Goal: Task Accomplishment & Management: Manage account settings

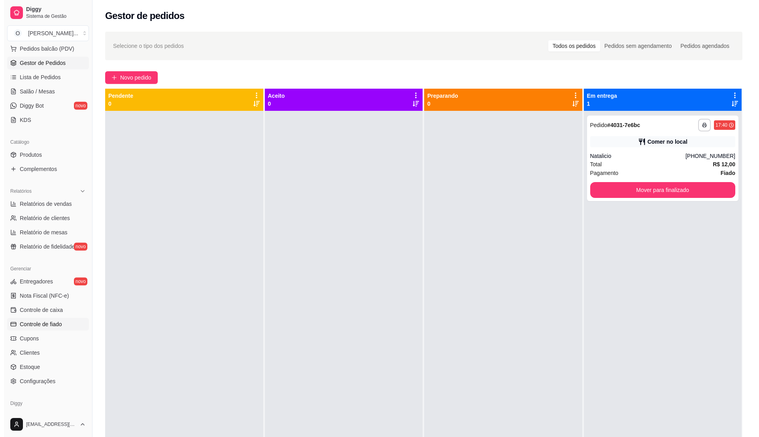
scroll to position [105, 0]
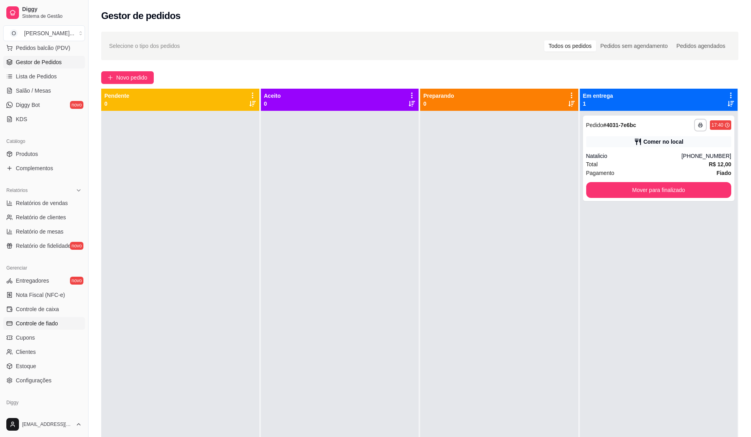
click at [45, 326] on span "Controle de fiado" at bounding box center [37, 323] width 42 height 8
click at [35, 321] on span "Controle de fiado" at bounding box center [37, 323] width 42 height 8
click at [38, 318] on link "Controle de fiado" at bounding box center [44, 323] width 82 height 13
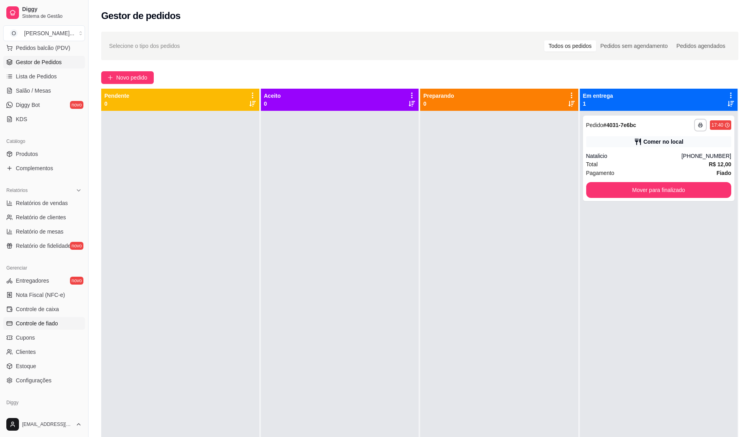
click at [38, 318] on link "Controle de fiado" at bounding box center [44, 323] width 82 height 13
click at [27, 327] on span "Controle de fiado" at bounding box center [37, 323] width 42 height 8
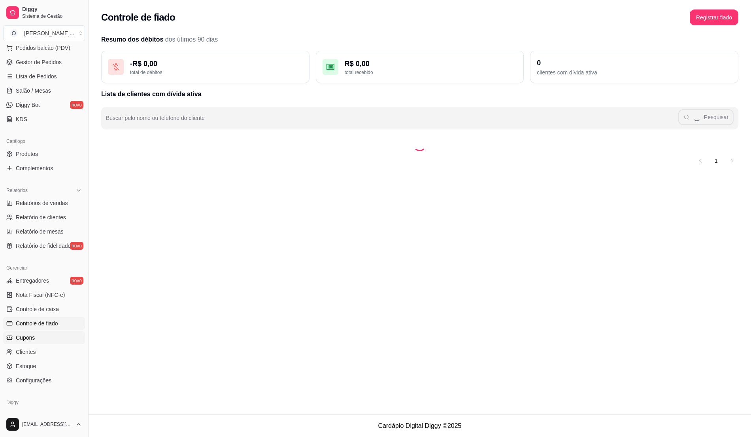
click at [25, 333] on span "Cupons" at bounding box center [25, 337] width 19 height 8
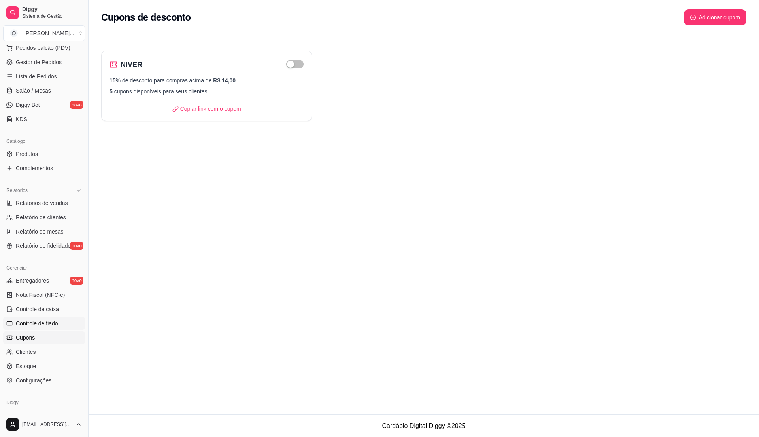
click at [29, 325] on span "Controle de fiado" at bounding box center [37, 323] width 42 height 8
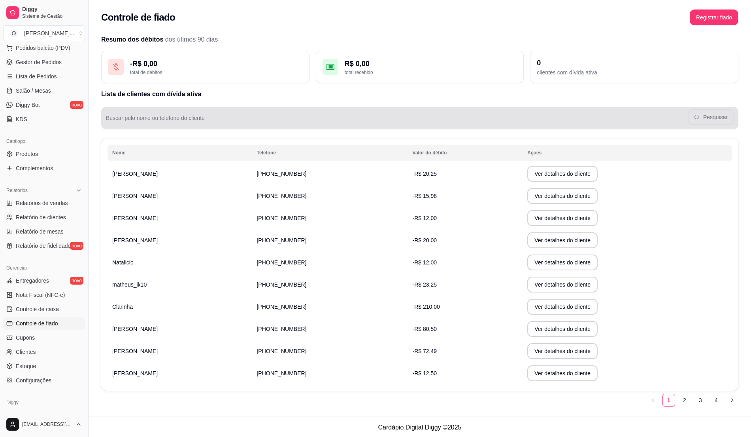
click at [191, 119] on input "Buscar pelo nome ou telefone do cliente" at bounding box center [397, 121] width 582 height 8
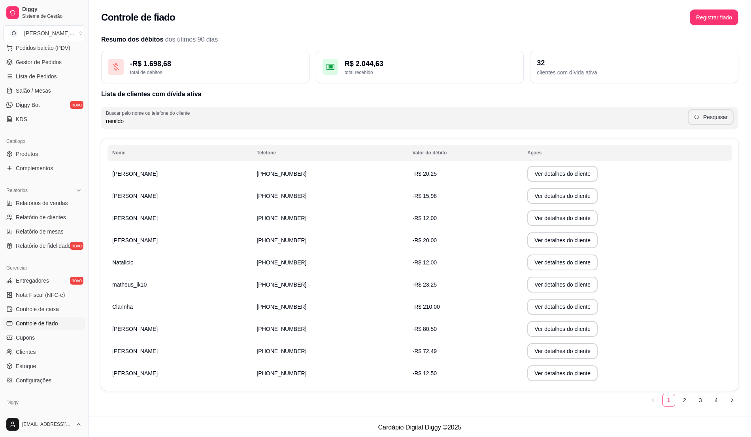
type input "reinildo"
click at [720, 118] on button "Pesquisar" at bounding box center [711, 117] width 46 height 16
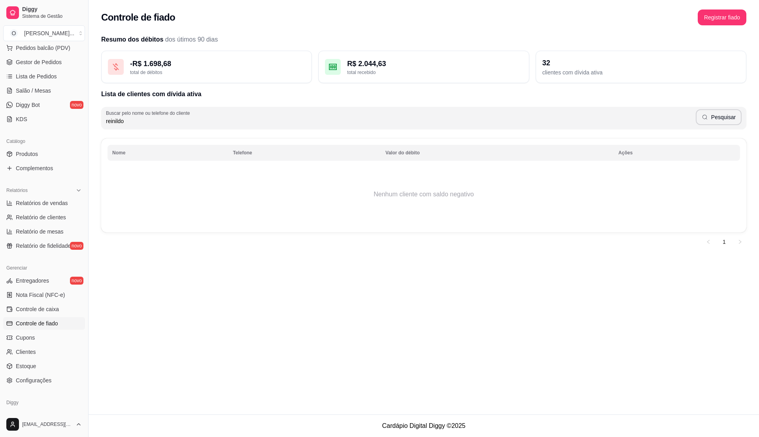
click at [708, 8] on div "Controle de fiado Registrar fiado" at bounding box center [424, 15] width 671 height 30
click at [711, 18] on button "Registrar fiado" at bounding box center [722, 17] width 49 height 16
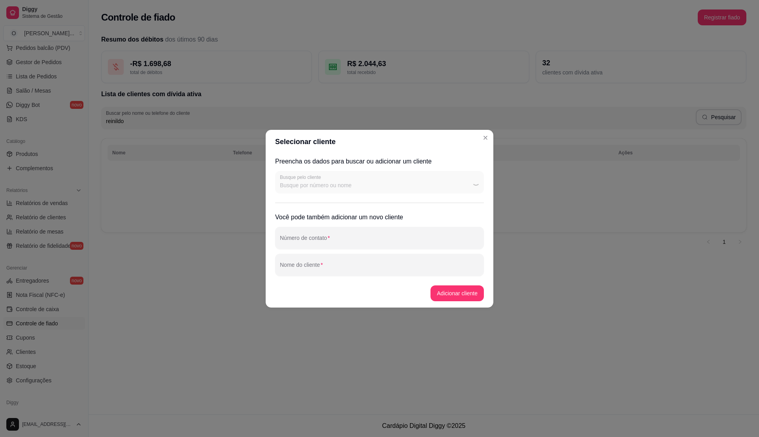
click at [323, 183] on div "Busque pelo cliente" at bounding box center [379, 182] width 209 height 22
click at [323, 183] on input "Busque pelo cliente" at bounding box center [368, 185] width 177 height 8
type input "reini"
click at [318, 197] on div "[PERSON_NAME]" at bounding box center [380, 204] width 206 height 16
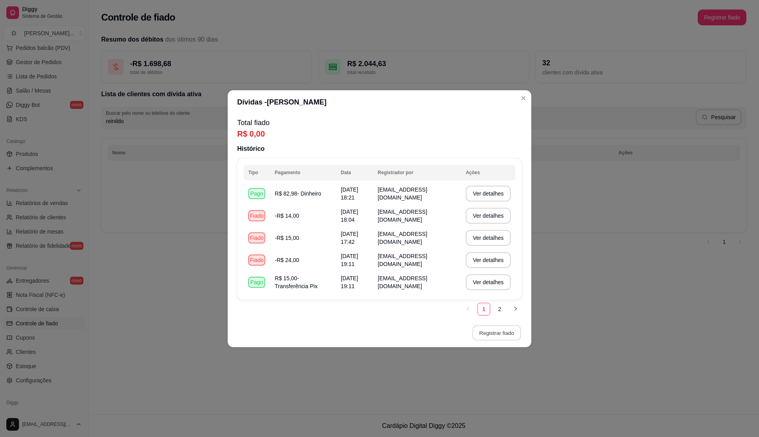
click at [488, 334] on button "Registrar fiado" at bounding box center [496, 332] width 49 height 15
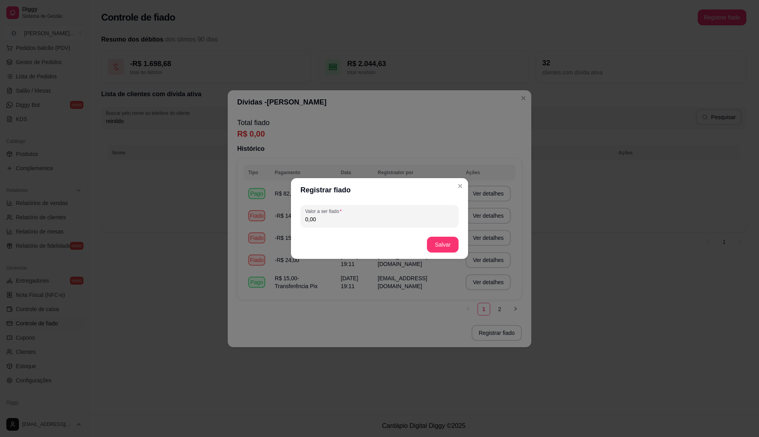
click at [344, 222] on input "0,00" at bounding box center [379, 219] width 149 height 8
type input "8,50"
click at [437, 242] on button "Salvar" at bounding box center [442, 244] width 31 height 15
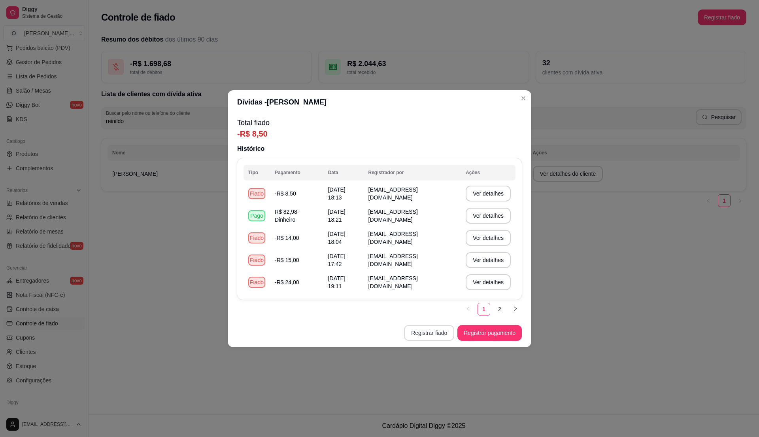
click at [434, 331] on button "Registrar fiado" at bounding box center [429, 333] width 50 height 16
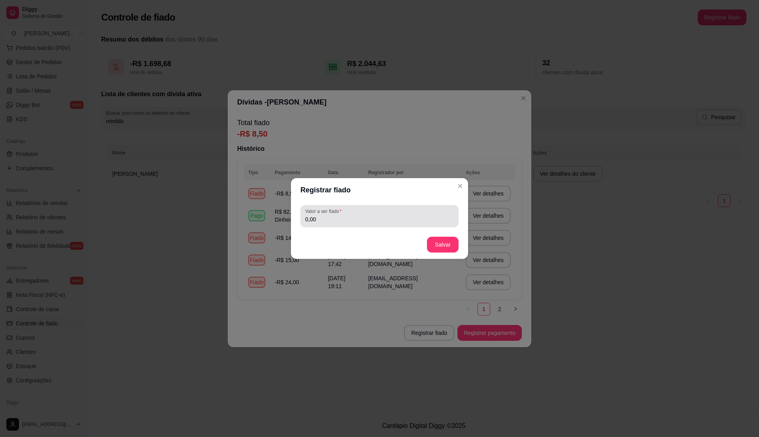
click at [362, 212] on div "0,00" at bounding box center [379, 216] width 149 height 16
type input "15,00"
click at [453, 243] on button "Salvar" at bounding box center [442, 244] width 31 height 15
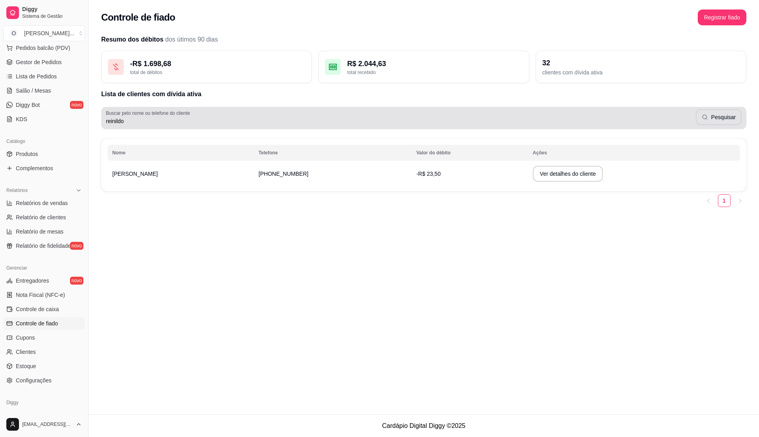
click at [284, 119] on input "reinildo" at bounding box center [401, 121] width 590 height 8
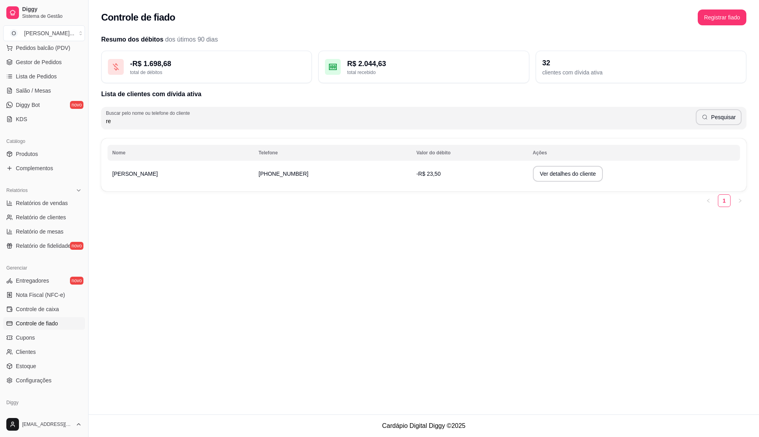
type input "r"
type input "fabricio"
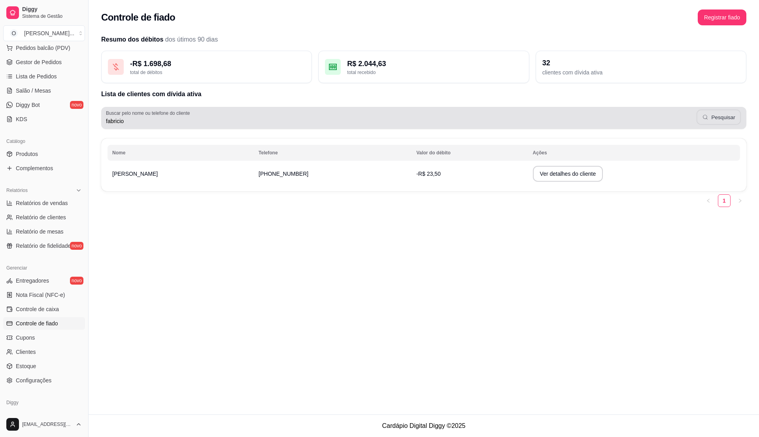
click at [720, 116] on button "Pesquisar" at bounding box center [719, 117] width 45 height 15
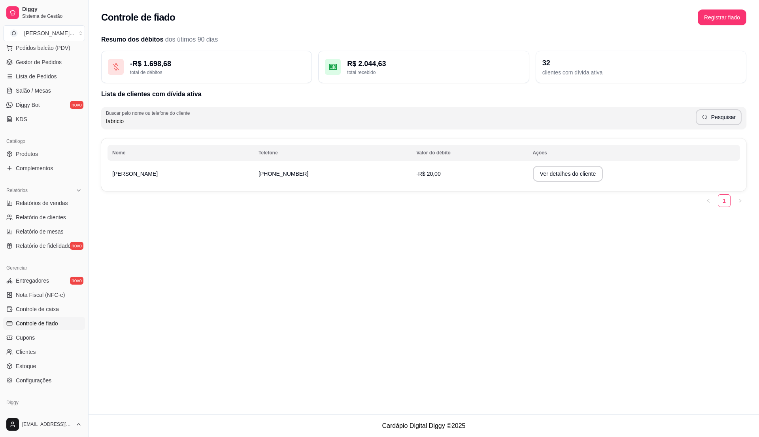
click at [491, 176] on td "-R$ 20,00" at bounding box center [470, 174] width 116 height 22
click at [533, 176] on button "Ver detalhes do cliente" at bounding box center [568, 174] width 70 height 16
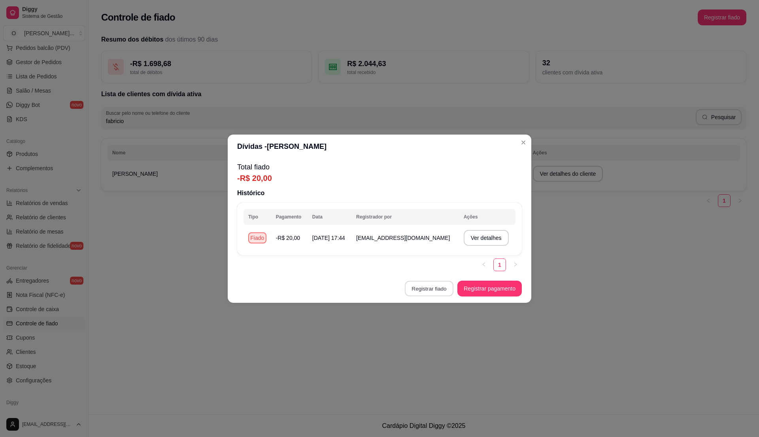
click at [421, 286] on button "Registrar fiado" at bounding box center [429, 287] width 49 height 15
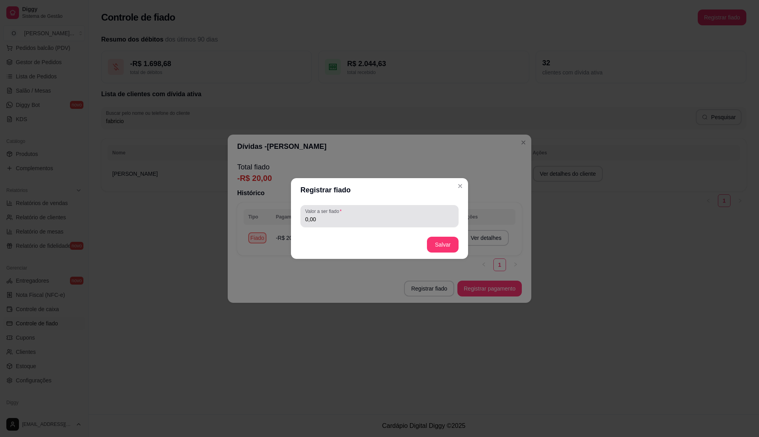
click at [356, 214] on div "0,00" at bounding box center [379, 216] width 149 height 16
type input "15,00"
click at [442, 244] on button "Salvar" at bounding box center [442, 244] width 31 height 15
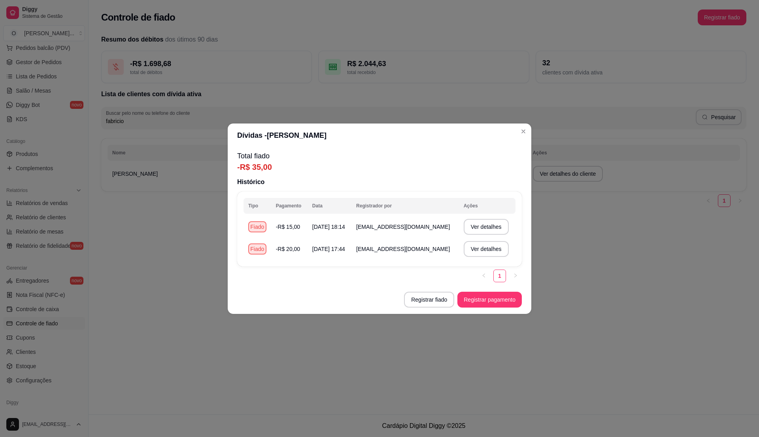
click at [493, 168] on p "-R$ 35,00" at bounding box center [379, 166] width 285 height 11
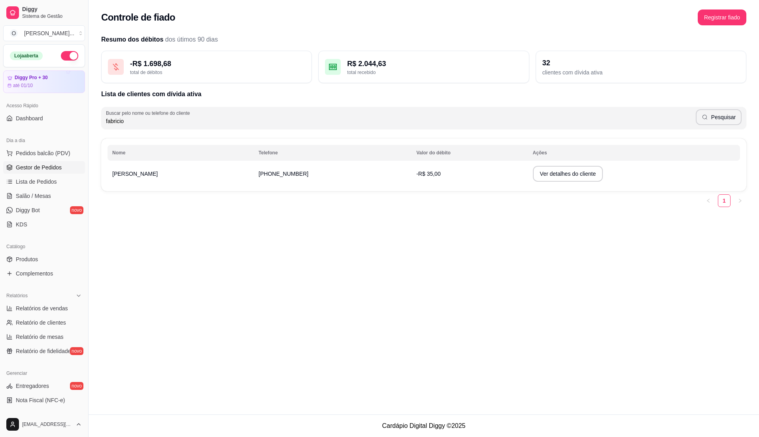
click at [30, 164] on span "Gestor de Pedidos" at bounding box center [39, 167] width 46 height 8
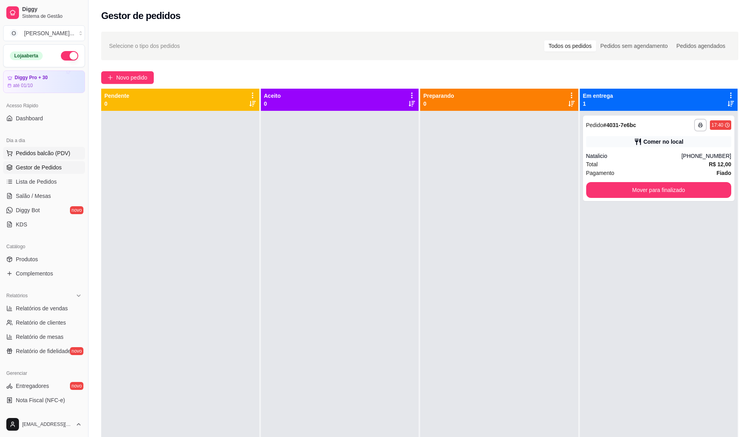
click at [41, 157] on button "Pedidos balcão (PDV)" at bounding box center [44, 153] width 82 height 13
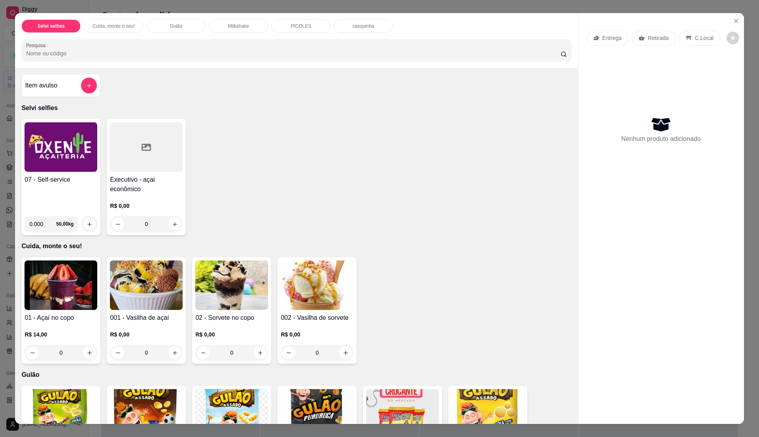
click at [43, 159] on img at bounding box center [61, 146] width 73 height 49
click at [71, 92] on div "Item avulso" at bounding box center [61, 85] width 72 height 16
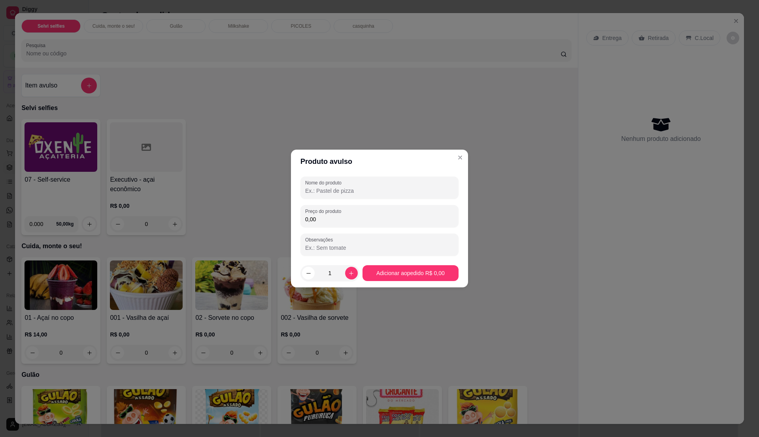
click at [334, 220] on input "0,00" at bounding box center [379, 219] width 149 height 8
type input "0,00"
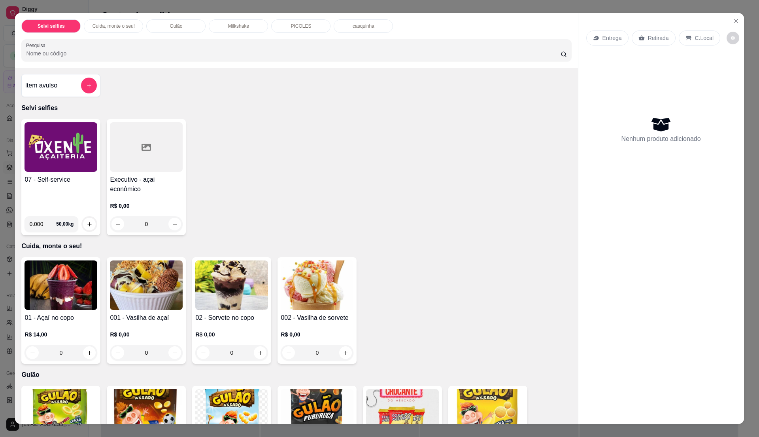
click at [62, 157] on img at bounding box center [61, 146] width 73 height 49
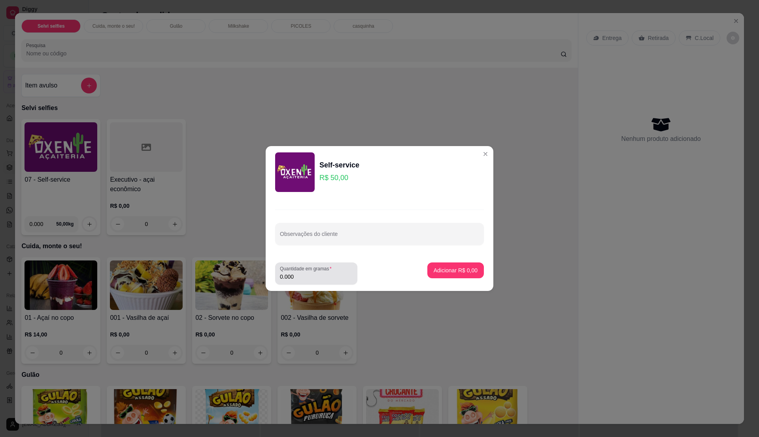
click at [313, 279] on div "0.000" at bounding box center [316, 273] width 73 height 16
type input "0.100"
click at [458, 269] on p "Adicionar R$ 5,00" at bounding box center [456, 270] width 44 height 8
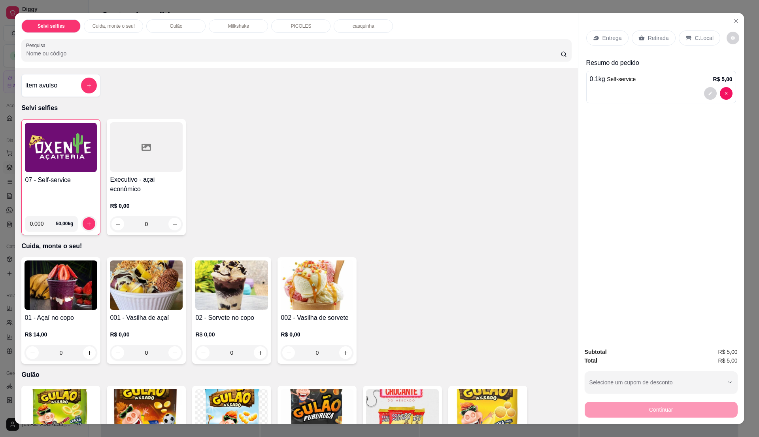
click at [697, 39] on p "C.Local" at bounding box center [704, 38] width 19 height 8
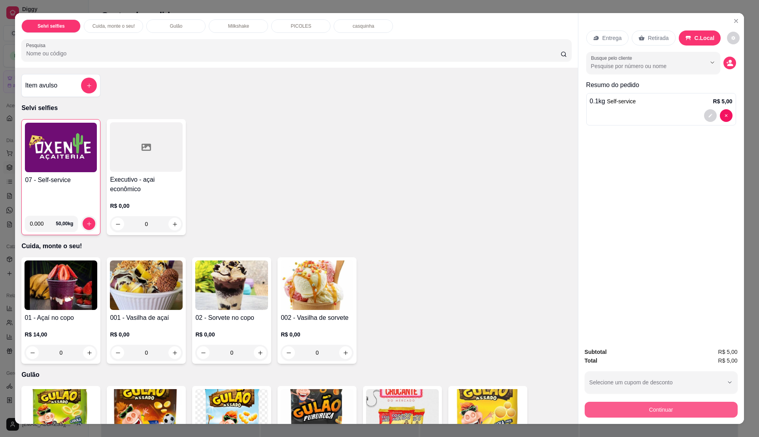
click at [653, 415] on button "Continuar" at bounding box center [661, 409] width 153 height 16
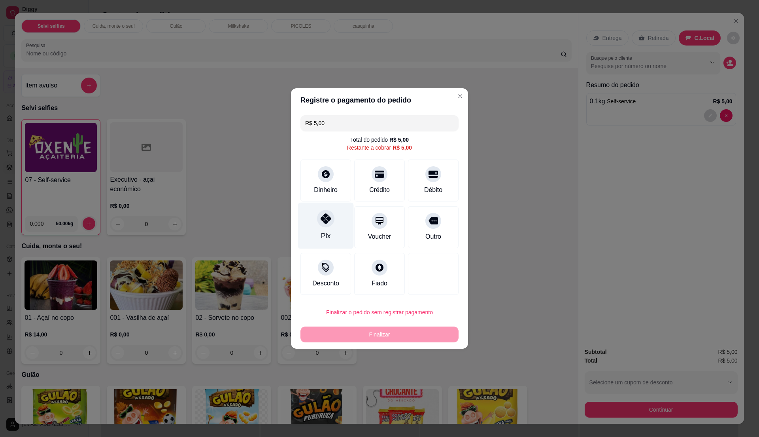
click at [325, 210] on div at bounding box center [325, 218] width 17 height 17
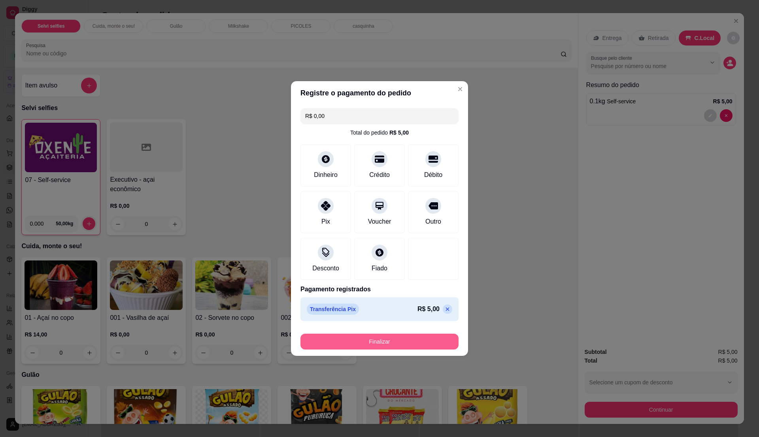
click at [386, 344] on button "Finalizar" at bounding box center [380, 341] width 158 height 16
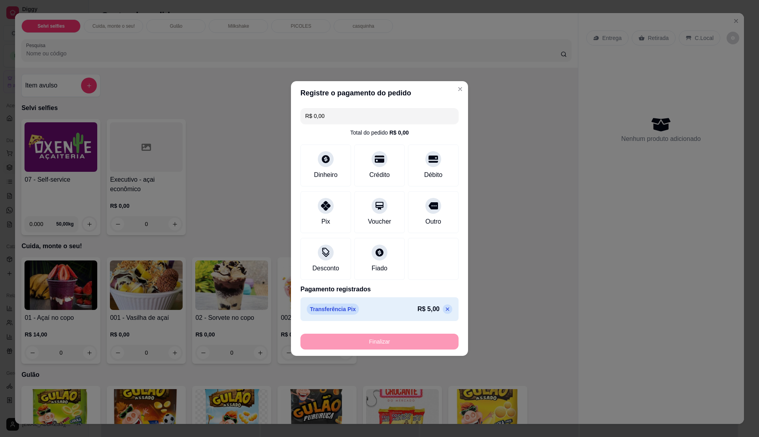
type input "-R$ 5,00"
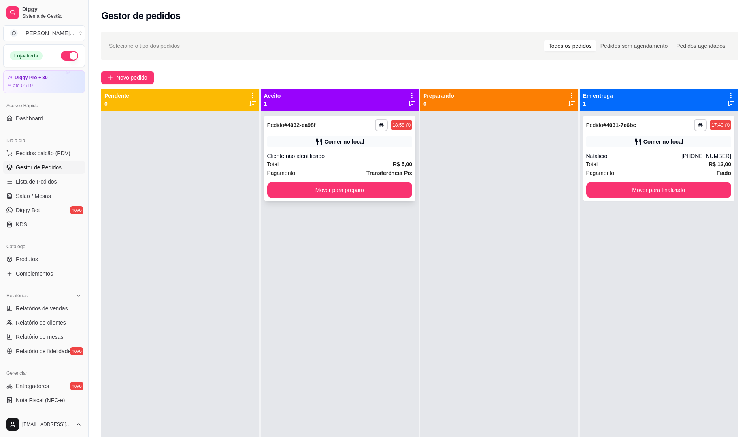
click at [356, 151] on div "**********" at bounding box center [340, 157] width 152 height 85
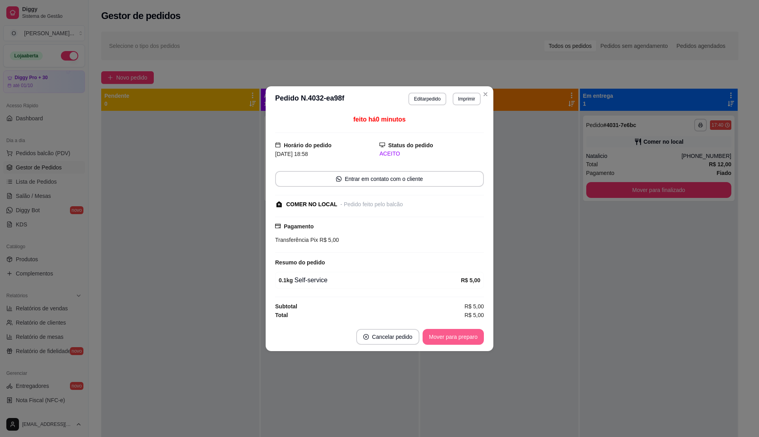
click at [446, 336] on button "Mover para preparo" at bounding box center [453, 337] width 61 height 16
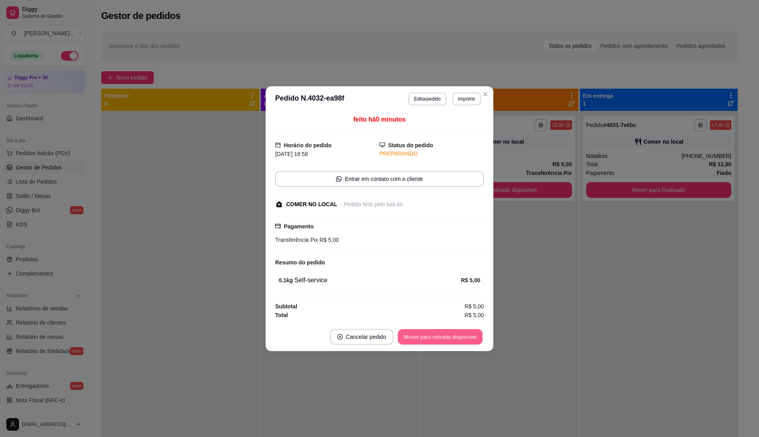
click at [446, 336] on button "Mover para retirada disponível" at bounding box center [440, 336] width 85 height 15
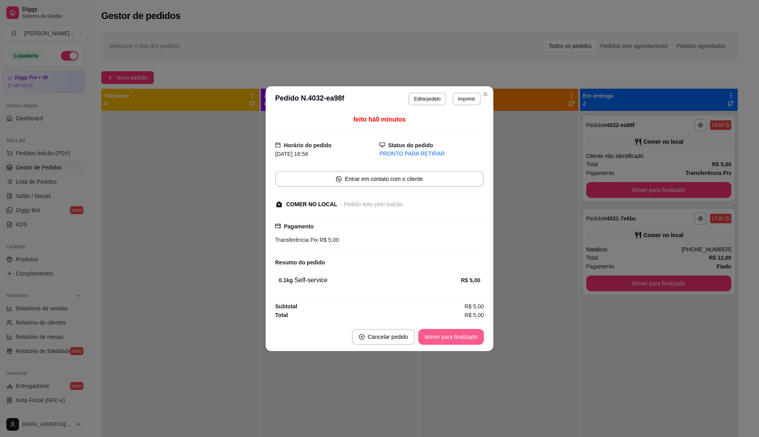
click at [446, 336] on button "Mover para finalizado" at bounding box center [451, 337] width 66 height 16
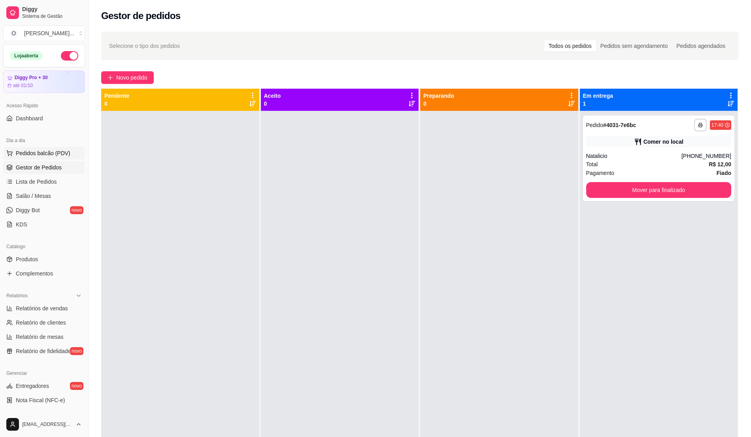
click at [21, 151] on span "Pedidos balcão (PDV)" at bounding box center [43, 153] width 55 height 8
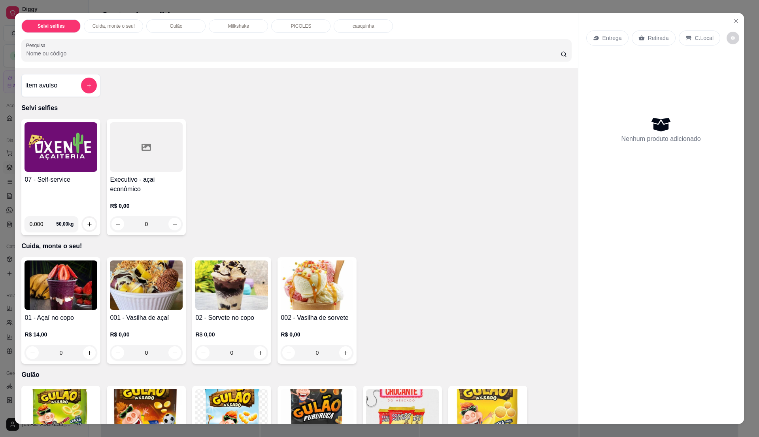
click at [75, 191] on div "07 - Self-service" at bounding box center [61, 192] width 73 height 35
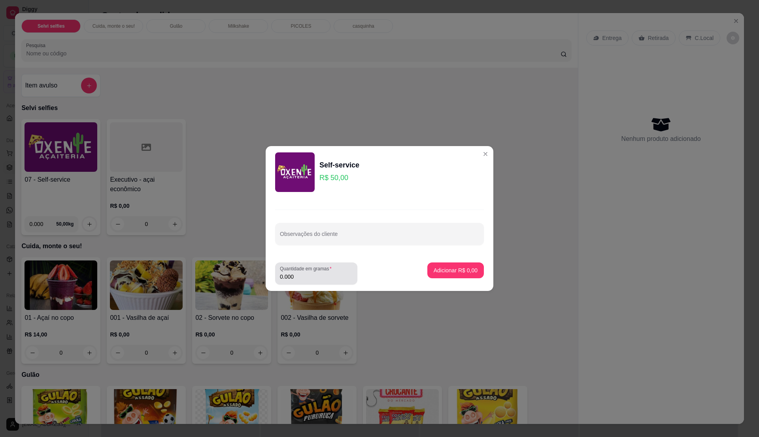
click at [318, 271] on label "Quantidade em gramas" at bounding box center [307, 268] width 55 height 7
click at [318, 272] on input "0.000" at bounding box center [316, 276] width 73 height 8
click at [318, 272] on div "0" at bounding box center [316, 273] width 73 height 16
click at [314, 274] on input "0" at bounding box center [316, 276] width 73 height 8
type input "0.155"
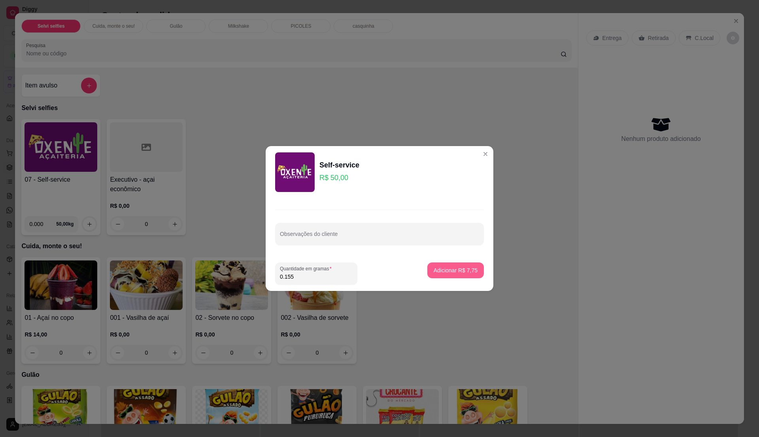
click at [446, 269] on p "Adicionar R$ 7,75" at bounding box center [456, 270] width 44 height 8
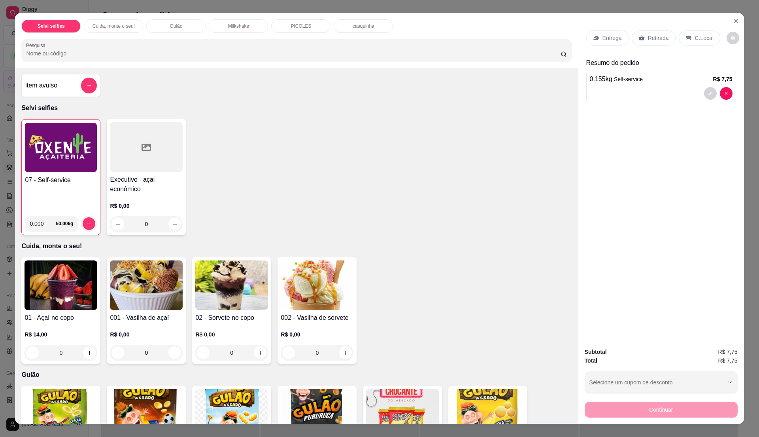
click at [696, 40] on p "C.Local" at bounding box center [704, 38] width 19 height 8
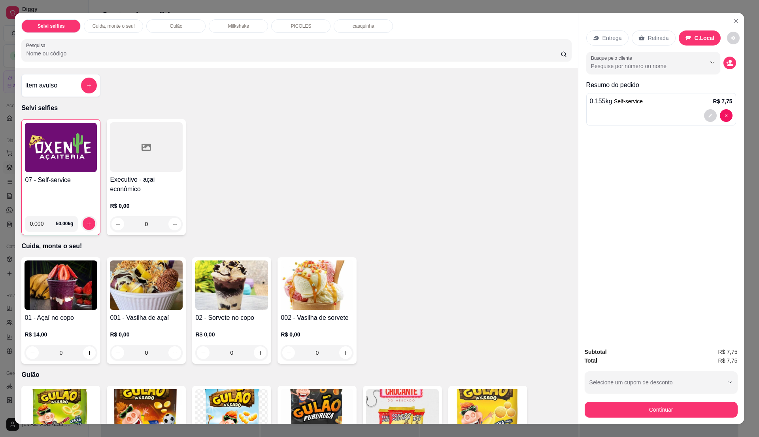
click at [645, 64] on input "Busque pelo cliente" at bounding box center [642, 66] width 102 height 8
type input "ale"
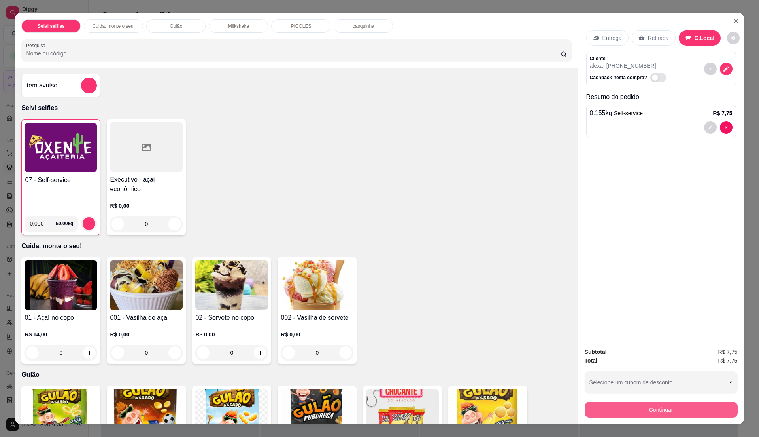
click at [647, 410] on button "Continuar" at bounding box center [661, 409] width 153 height 16
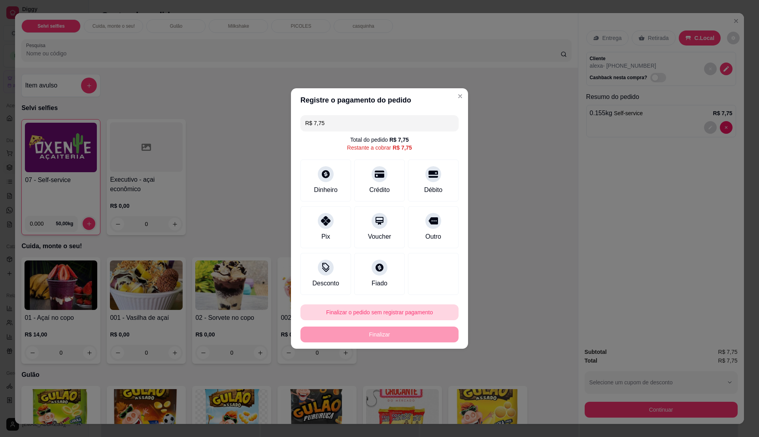
click at [386, 307] on button "Finalizar o pedido sem registrar pagamento" at bounding box center [380, 312] width 158 height 16
click at [419, 378] on button "Confirmar" at bounding box center [428, 377] width 28 height 12
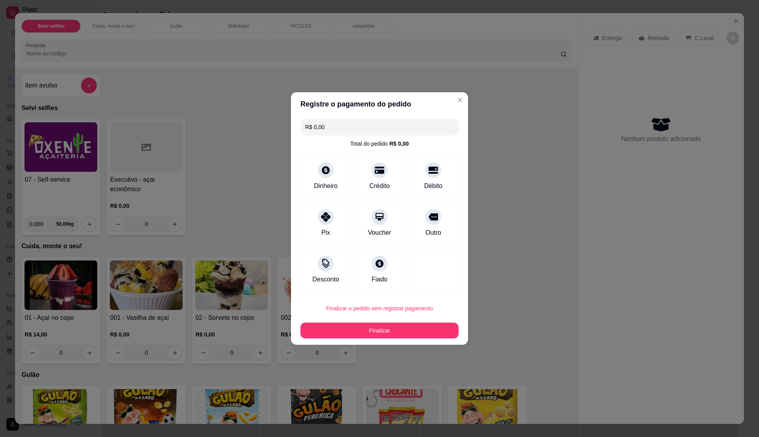
type input "R$ 0,00"
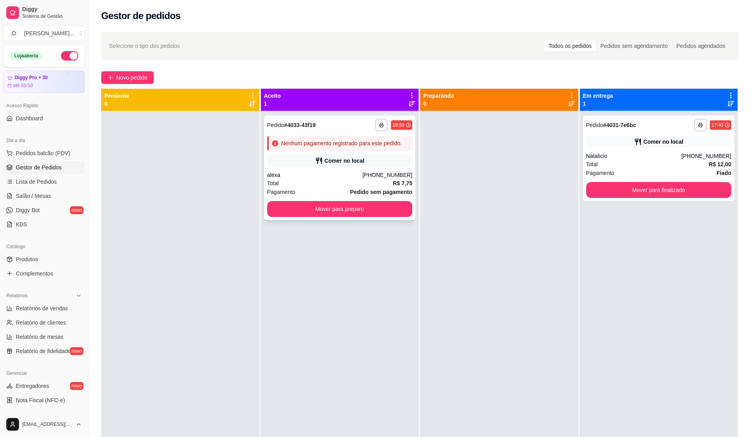
click at [285, 151] on div "**********" at bounding box center [340, 167] width 152 height 104
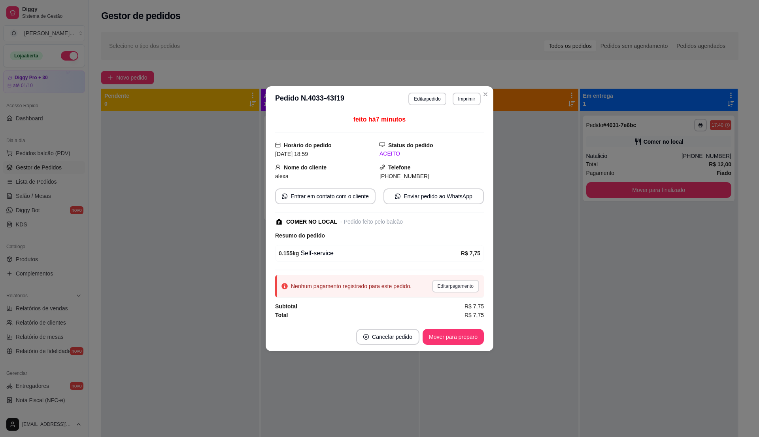
click at [447, 283] on button "Editar pagamento" at bounding box center [455, 286] width 47 height 13
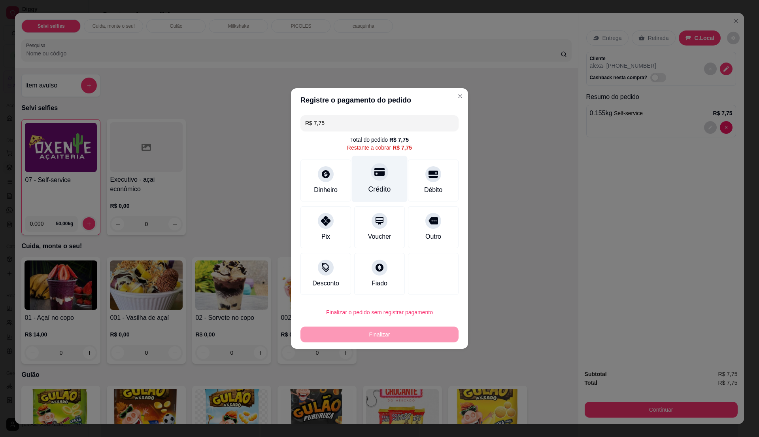
click at [383, 184] on div "Crédito" at bounding box center [380, 189] width 23 height 10
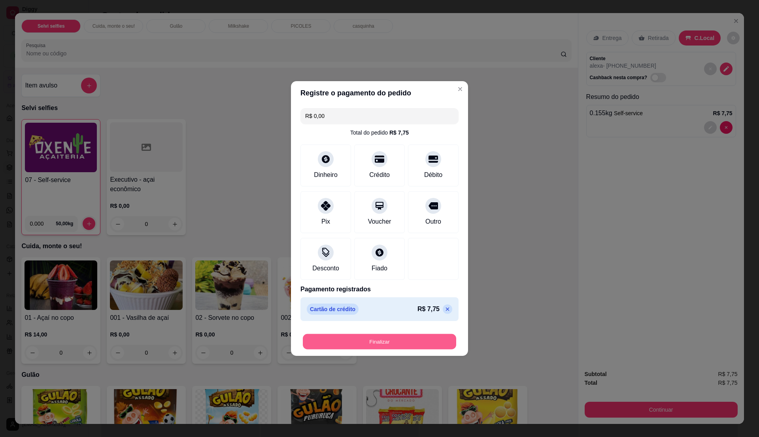
click at [404, 335] on button "Finalizar" at bounding box center [379, 341] width 153 height 15
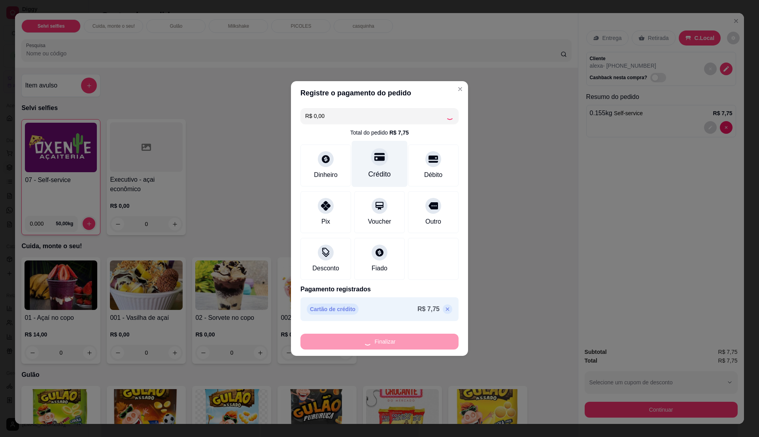
type input "-R$ 7,75"
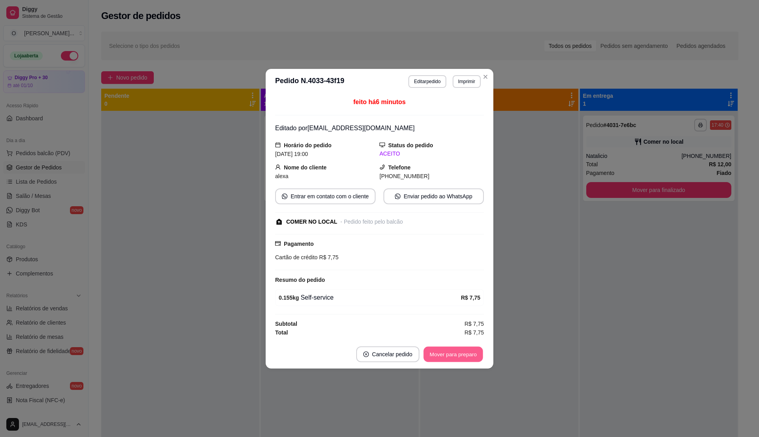
click at [461, 360] on button "Mover para preparo" at bounding box center [452, 353] width 59 height 15
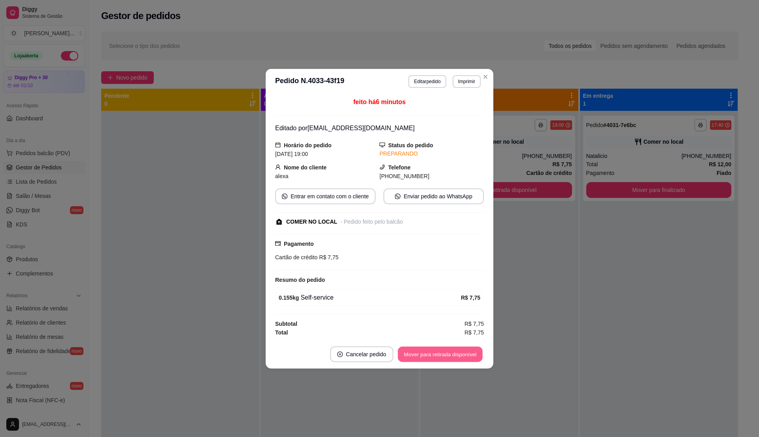
click at [461, 360] on button "Mover para retirada disponível" at bounding box center [440, 353] width 85 height 15
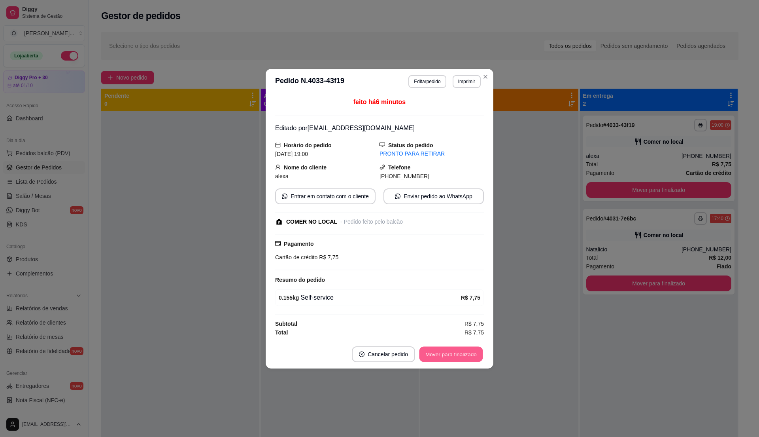
click at [461, 360] on button "Mover para finalizado" at bounding box center [452, 353] width 64 height 15
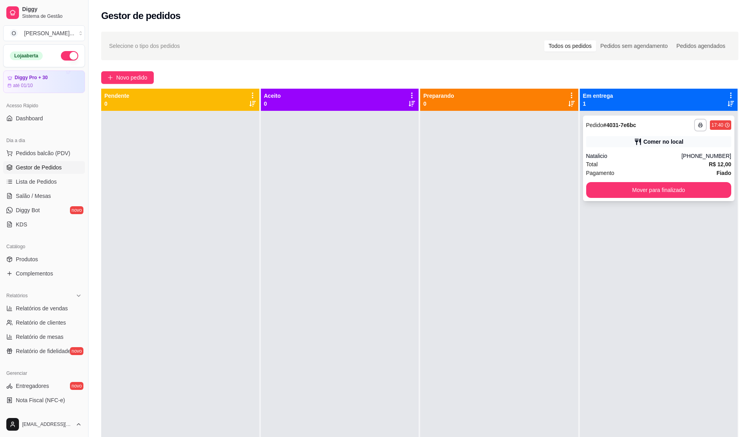
click at [650, 166] on div "Total R$ 12,00" at bounding box center [659, 164] width 146 height 9
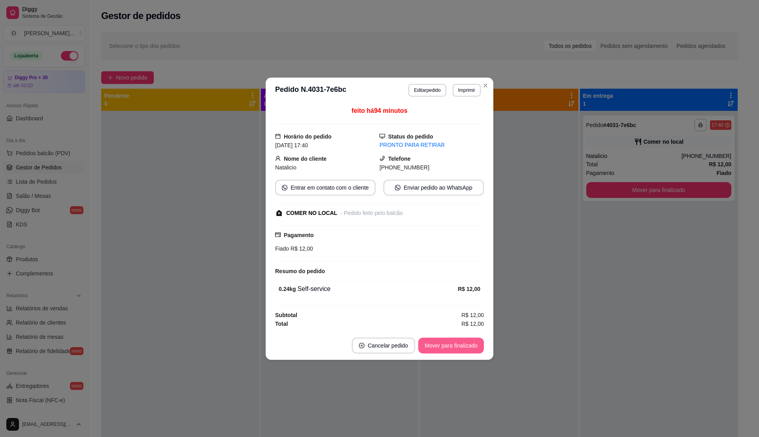
click at [465, 348] on button "Mover para finalizado" at bounding box center [451, 345] width 66 height 16
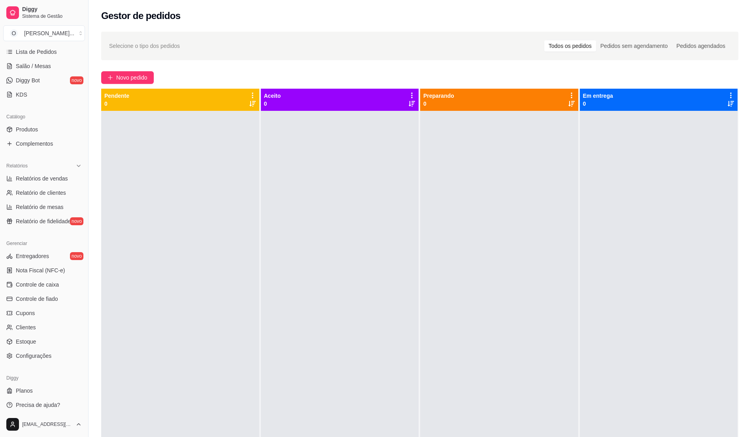
scroll to position [133, 0]
click at [43, 293] on span "Controle de fiado" at bounding box center [37, 296] width 42 height 8
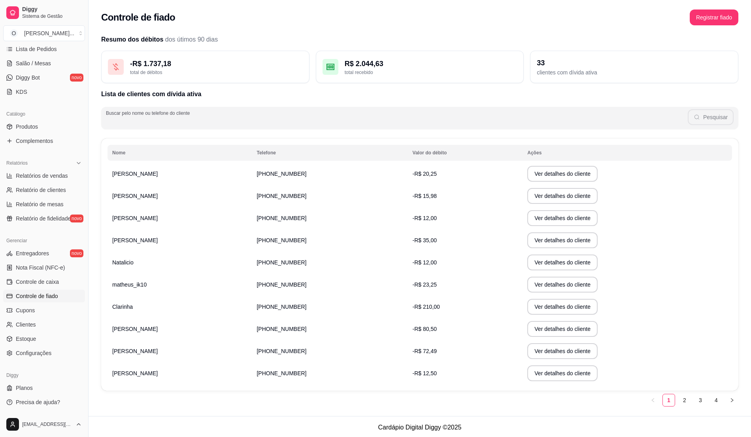
click at [190, 119] on input "Buscar pelo nome ou telefone do cliente" at bounding box center [397, 121] width 582 height 8
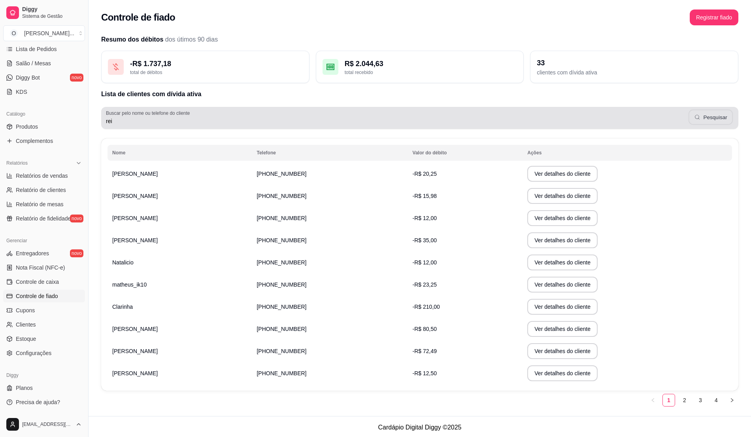
click at [703, 122] on button "Pesquisar" at bounding box center [711, 117] width 44 height 15
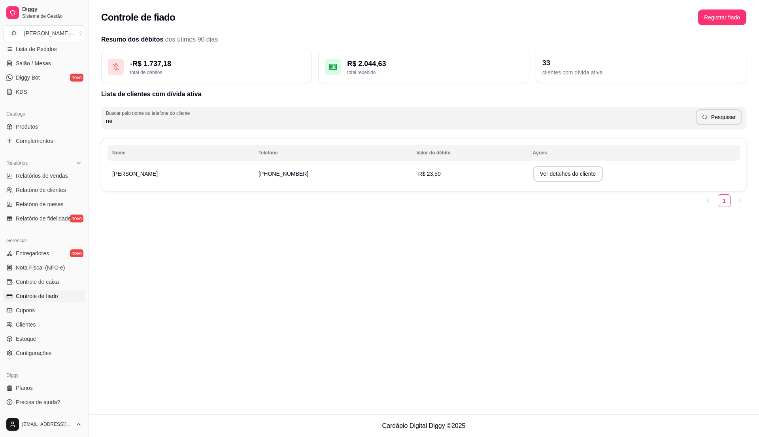
click at [170, 121] on input "rei" at bounding box center [401, 121] width 590 height 8
type input "r"
type input "fa"
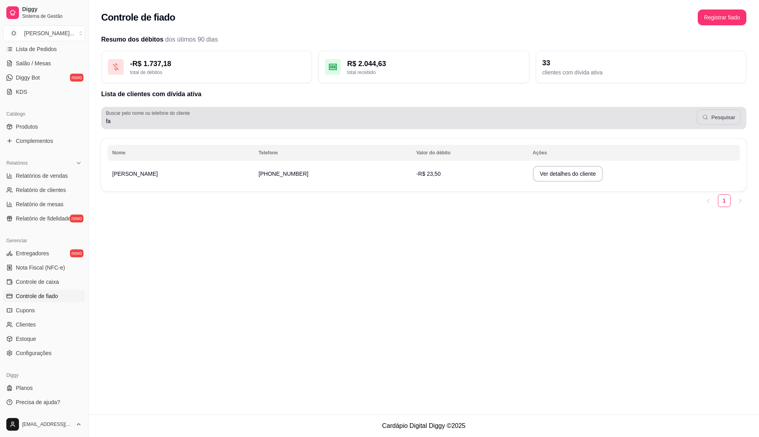
click at [721, 119] on button "Pesquisar" at bounding box center [719, 117] width 45 height 15
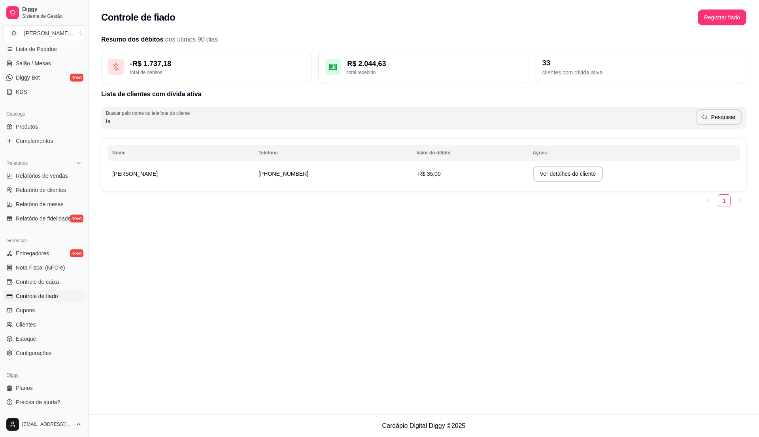
click at [421, 180] on td "-R$ 35,00" at bounding box center [470, 174] width 116 height 22
click at [421, 173] on td "-R$ 35,00" at bounding box center [470, 174] width 116 height 22
click at [541, 177] on button "Ver detalhes do cliente" at bounding box center [568, 173] width 68 height 15
click at [419, 170] on td "-R$ 35,00" at bounding box center [470, 174] width 116 height 22
click at [383, 174] on td "[PHONE_NUMBER]" at bounding box center [333, 174] width 158 height 22
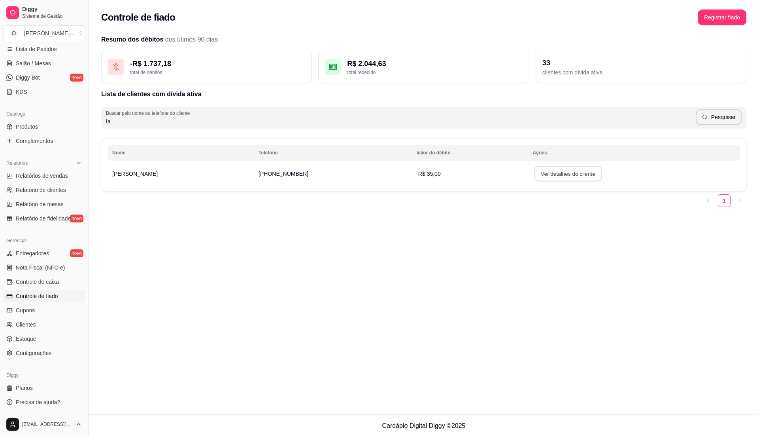
click at [534, 173] on button "Ver detalhes do cliente" at bounding box center [568, 173] width 68 height 15
click at [46, 177] on span "Relatórios de vendas" at bounding box center [42, 176] width 52 height 8
select select "ALL"
select select "0"
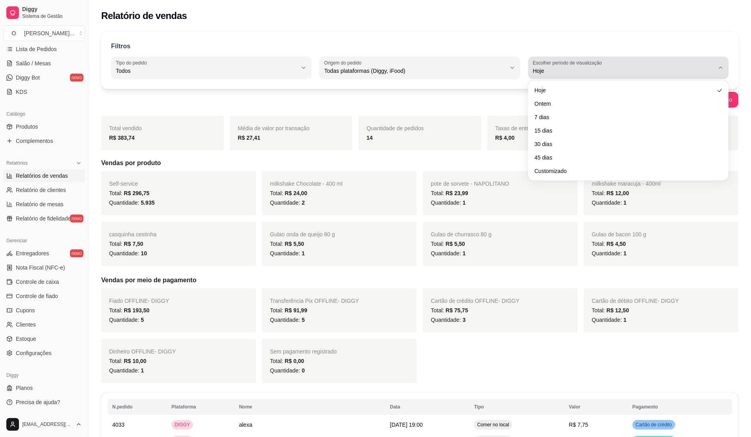
click at [674, 69] on span "Hoje" at bounding box center [623, 71] width 181 height 8
click at [576, 352] on div "Fiado OFFLINE - DIGGY Total: R$ 193,50 Quantidade: 5 Transferência Pix OFFLINE …" at bounding box center [419, 335] width 637 height 95
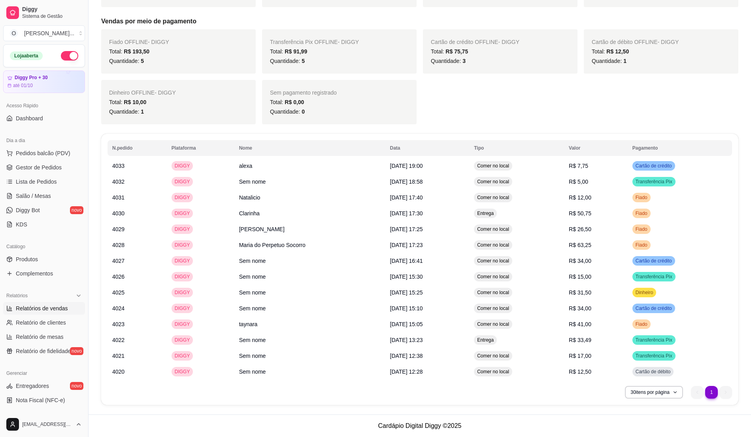
drag, startPoint x: 17, startPoint y: 124, endPoint x: 25, endPoint y: 130, distance: 9.9
click at [16, 123] on link "Dashboard" at bounding box center [44, 118] width 82 height 13
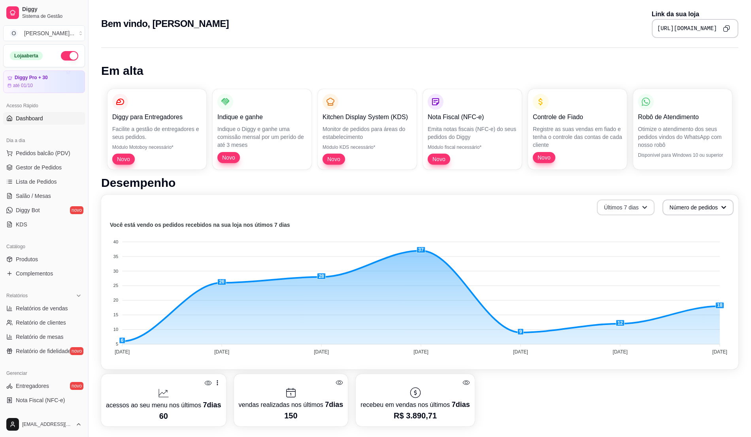
click at [625, 207] on button "Últimos 7 dias" at bounding box center [626, 207] width 58 height 16
click at [627, 249] on span "Últimos 30 dias" at bounding box center [626, 253] width 66 height 8
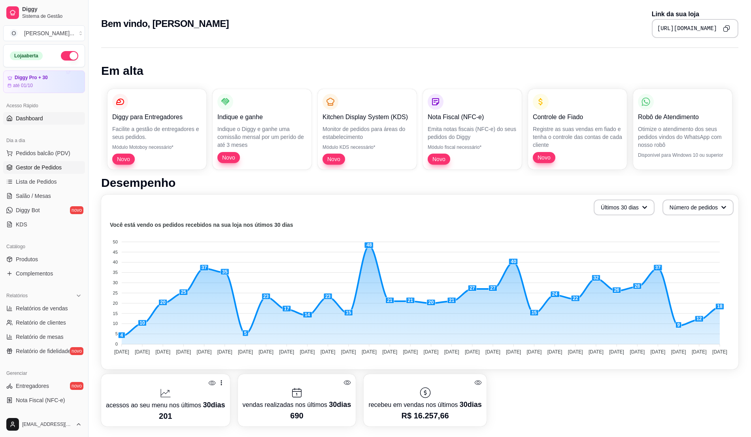
click at [40, 170] on span "Gestor de Pedidos" at bounding box center [39, 167] width 46 height 8
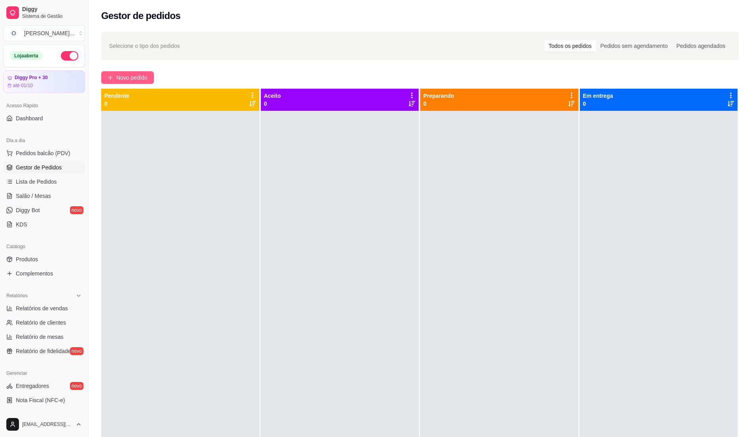
click at [109, 81] on button "Novo pedido" at bounding box center [127, 77] width 53 height 13
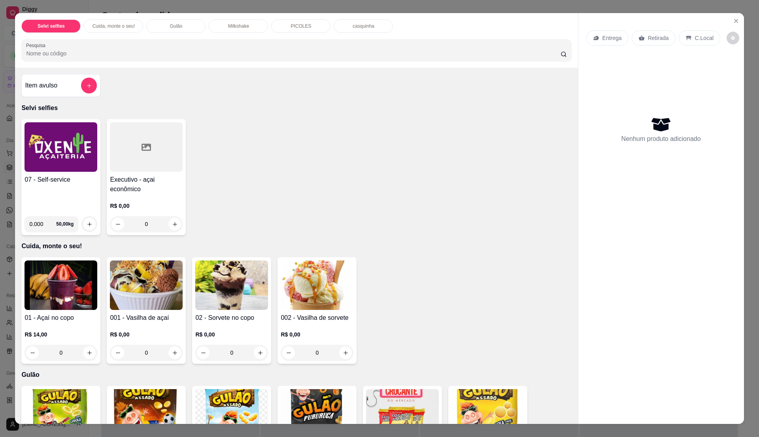
click at [37, 192] on div "07 - Self-service" at bounding box center [61, 192] width 73 height 35
click at [236, 23] on p "Milkshake" at bounding box center [238, 26] width 21 height 6
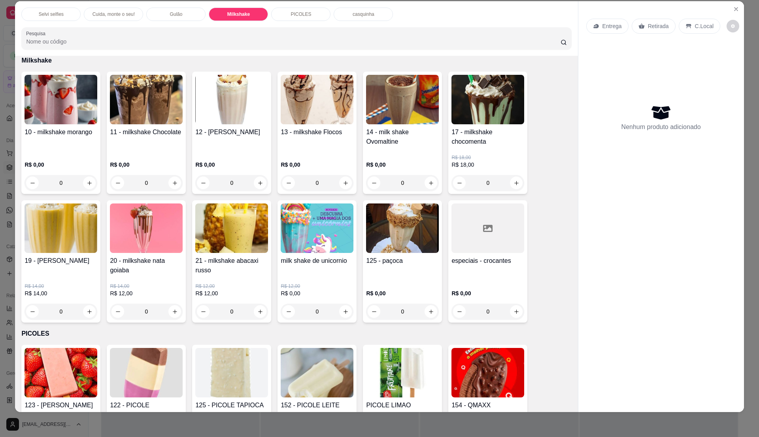
click at [166, 142] on div "11 - milkshake Chocolate" at bounding box center [146, 139] width 73 height 25
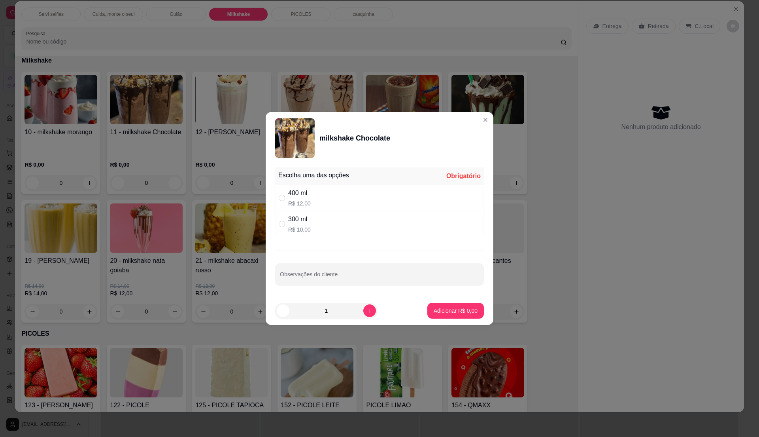
click at [296, 230] on p "R$ 10,00" at bounding box center [299, 229] width 23 height 8
radio input "true"
click at [367, 311] on icon "increase-product-quantity" at bounding box center [370, 311] width 6 height 6
type input "2"
click at [453, 311] on p "Adicionar R$ 20,00" at bounding box center [454, 310] width 47 height 8
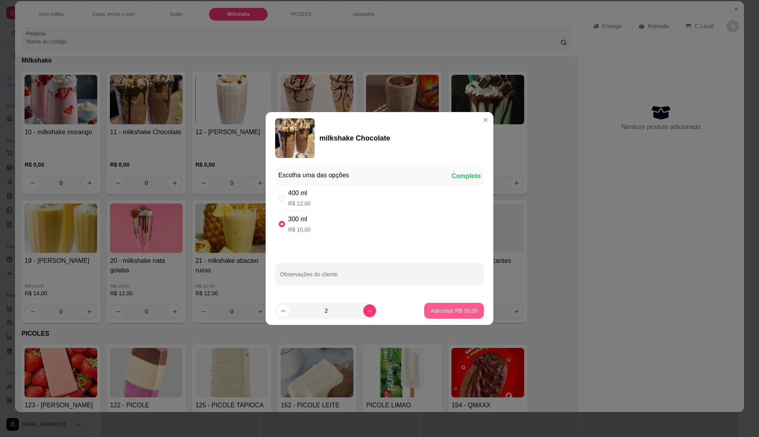
type input "2"
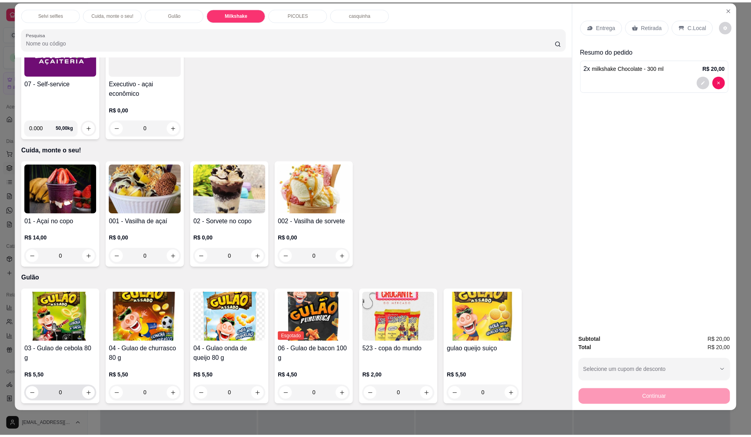
scroll to position [0, 0]
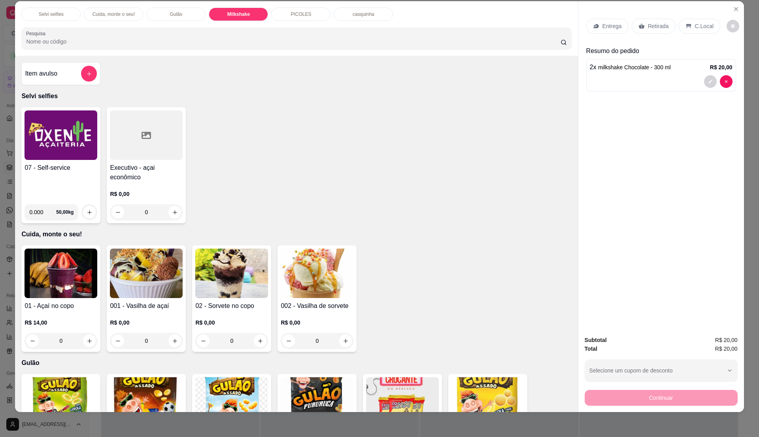
click at [53, 195] on div "07 - Self-service" at bounding box center [61, 180] width 73 height 35
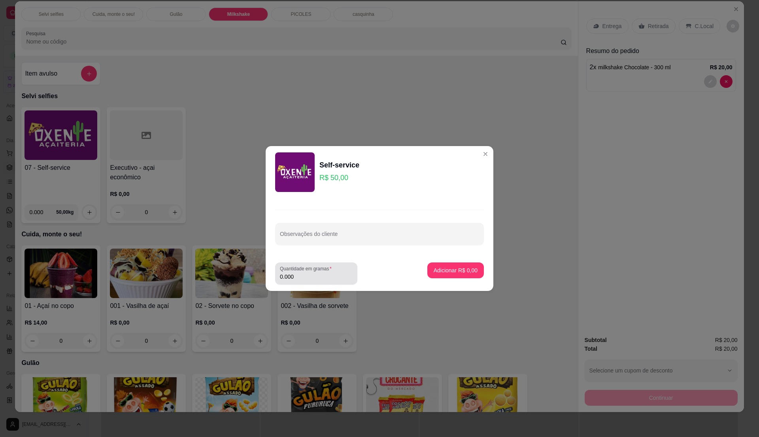
click at [312, 279] on input "0.000" at bounding box center [316, 276] width 73 height 8
click at [312, 279] on input "0" at bounding box center [316, 276] width 73 height 8
click at [320, 271] on label "Quantidade em gramas" at bounding box center [307, 268] width 55 height 7
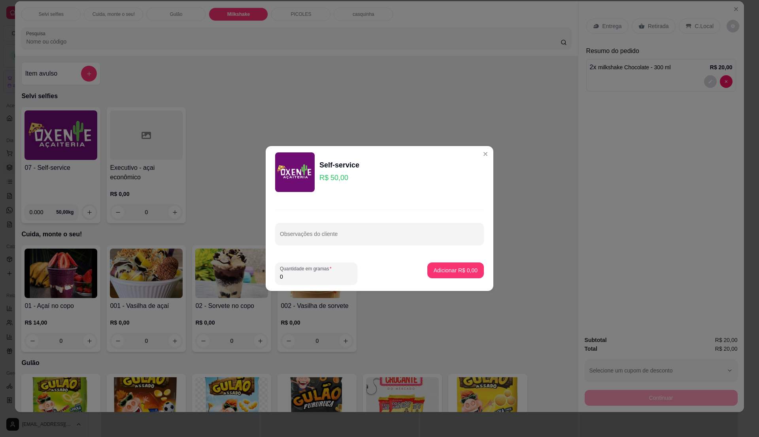
click at [320, 272] on input "0" at bounding box center [316, 276] width 73 height 8
type input "0.425"
click at [471, 268] on button "Adicionar R$ 21,25" at bounding box center [454, 270] width 58 height 15
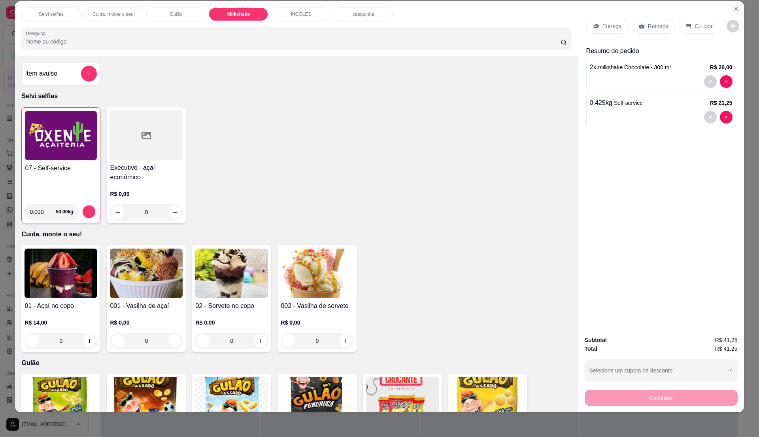
drag, startPoint x: 701, startPoint y: 27, endPoint x: 682, endPoint y: 35, distance: 20.8
click at [698, 29] on p "C.Local" at bounding box center [704, 26] width 19 height 8
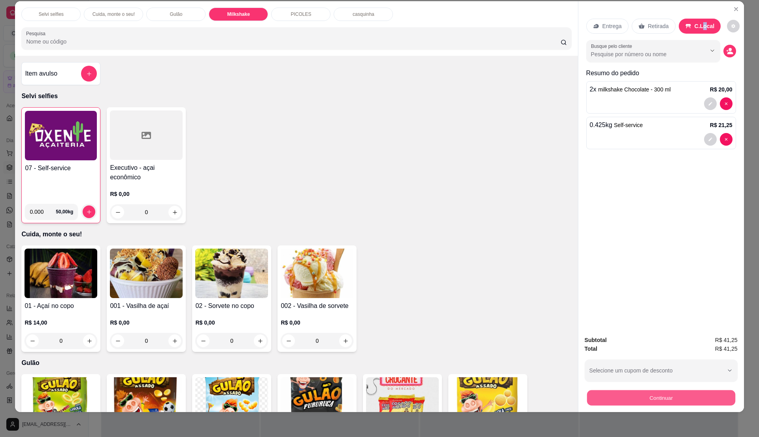
click at [694, 395] on button "Continuar" at bounding box center [661, 396] width 148 height 15
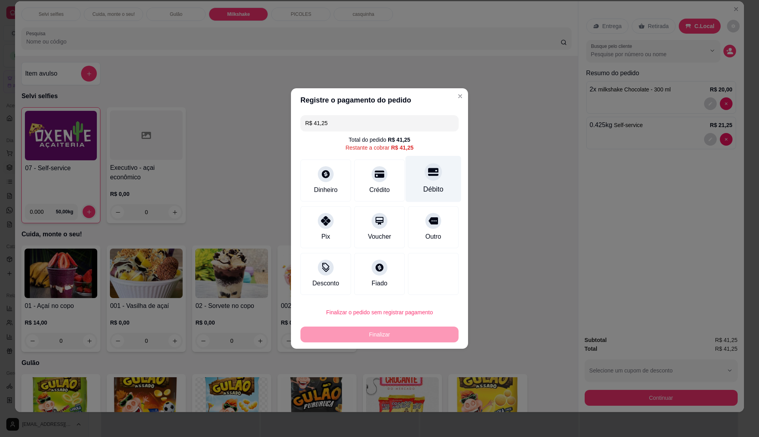
click at [443, 182] on div "Débito" at bounding box center [434, 179] width 56 height 46
type input "R$ 0,00"
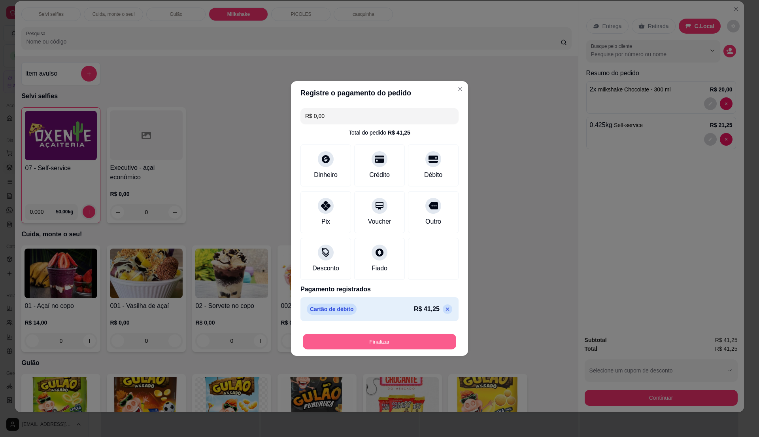
click at [404, 336] on button "Finalizar" at bounding box center [379, 341] width 153 height 15
type input "0"
type input "-R$ 41,25"
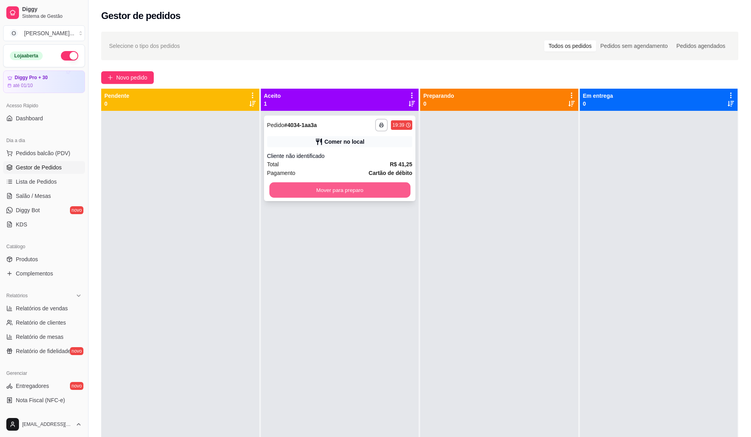
click at [337, 192] on button "Mover para preparo" at bounding box center [339, 189] width 141 height 15
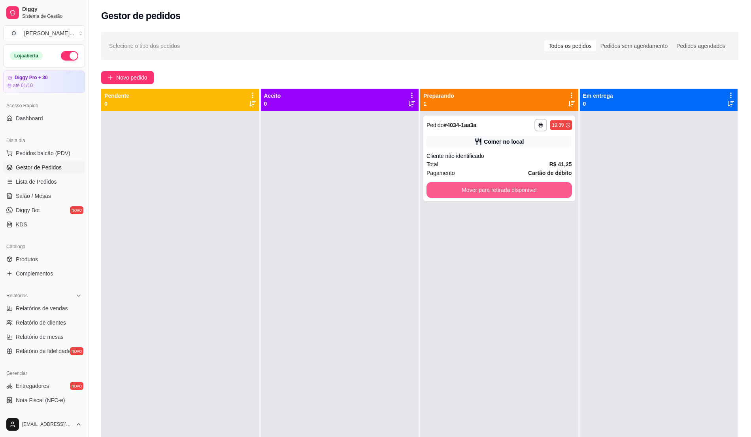
click at [518, 193] on button "Mover para retirada disponível" at bounding box center [500, 190] width 146 height 16
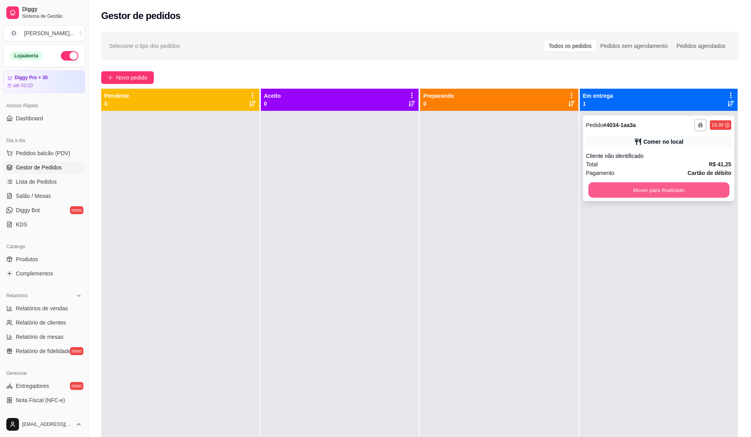
click at [655, 188] on button "Mover para finalizado" at bounding box center [658, 189] width 141 height 15
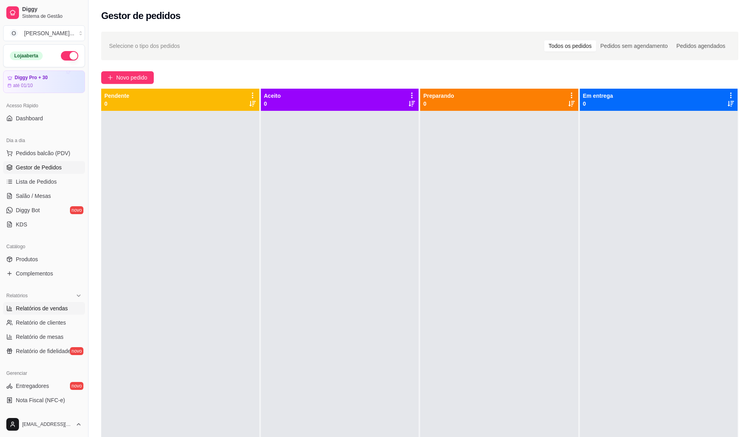
click at [40, 308] on span "Relatórios de vendas" at bounding box center [42, 308] width 52 height 8
select select "ALL"
select select "0"
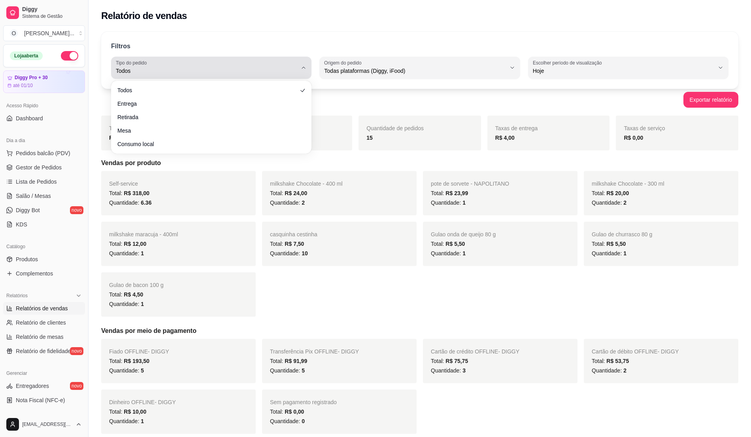
click at [305, 70] on icon "button" at bounding box center [304, 67] width 6 height 6
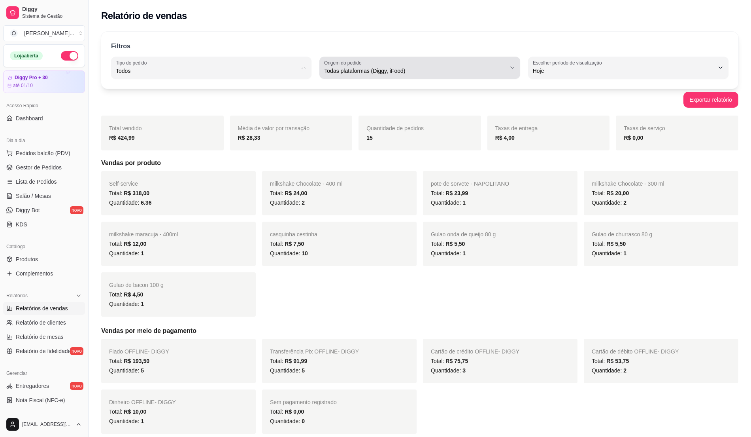
click at [441, 68] on span "Todas plataformas (Diggy, iFood)" at bounding box center [414, 71] width 181 height 8
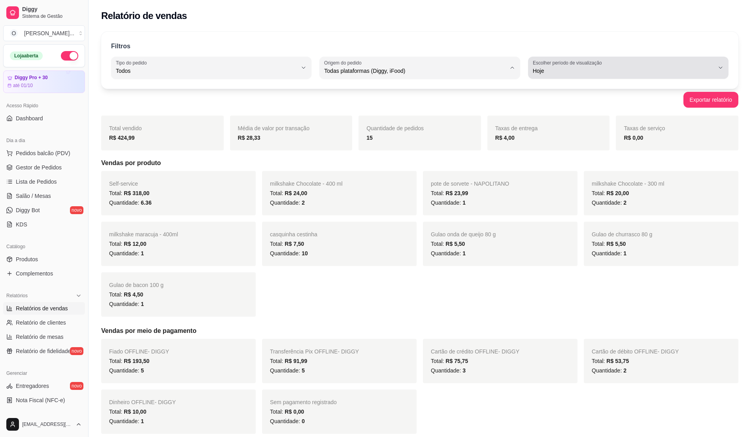
click at [606, 72] on span "Hoje" at bounding box center [623, 71] width 181 height 8
click at [316, 100] on div "Exportar relatório" at bounding box center [419, 100] width 637 height 16
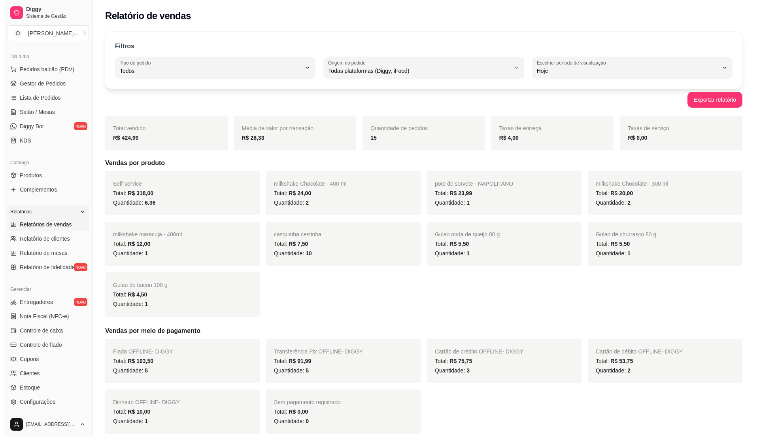
scroll to position [27, 0]
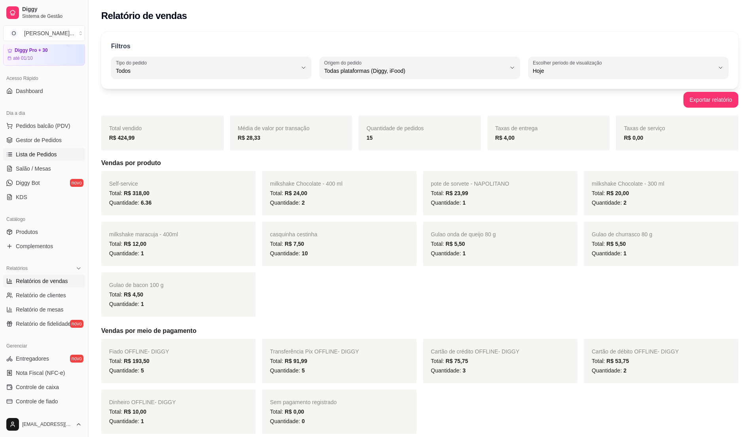
click at [51, 155] on span "Lista de Pedidos" at bounding box center [36, 154] width 41 height 8
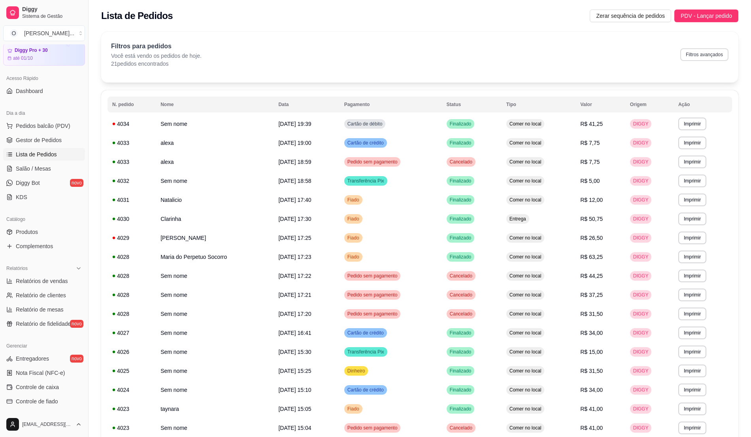
click at [710, 52] on button "Filtros avançados" at bounding box center [704, 54] width 48 height 13
select select "0"
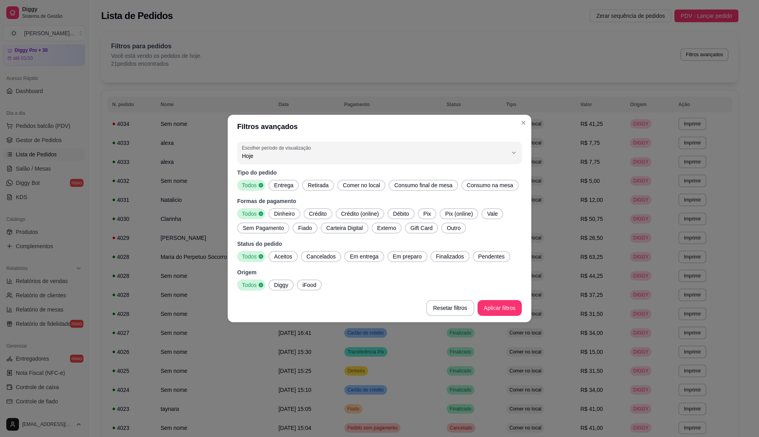
click at [258, 214] on icon at bounding box center [261, 214] width 6 height 6
click at [275, 213] on span "Dinheiro" at bounding box center [284, 214] width 27 height 8
drag, startPoint x: 309, startPoint y: 212, endPoint x: 320, endPoint y: 212, distance: 11.1
click at [310, 212] on span "Crédito" at bounding box center [318, 214] width 24 height 8
click at [358, 212] on span "Crédito (online)" at bounding box center [362, 214] width 44 height 8
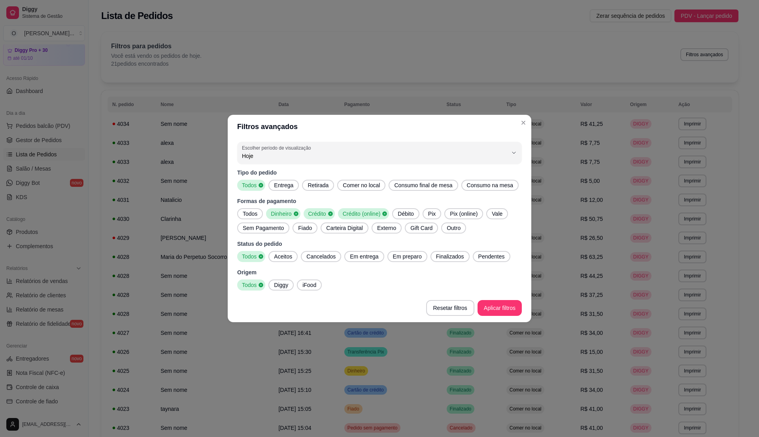
click at [404, 212] on span "Débito" at bounding box center [406, 214] width 22 height 8
click at [440, 214] on span "Pix" at bounding box center [434, 214] width 14 height 8
click at [467, 215] on span "Pix (online)" at bounding box center [469, 214] width 34 height 8
drag, startPoint x: 263, startPoint y: 226, endPoint x: 299, endPoint y: 225, distance: 35.6
click at [271, 226] on span "Sem Pagamento" at bounding box center [263, 228] width 47 height 8
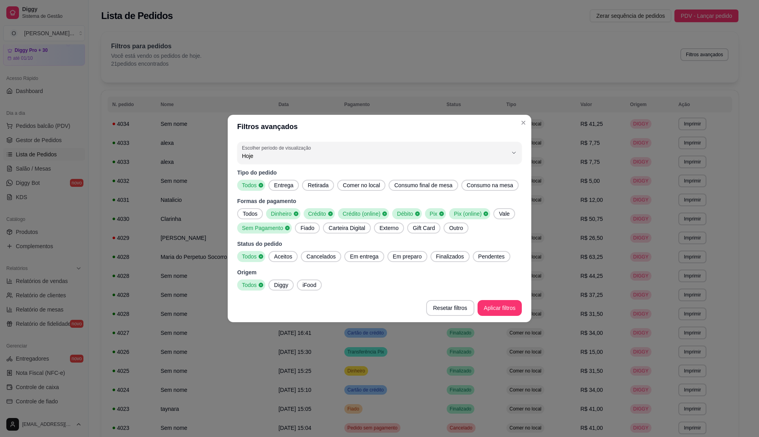
click at [327, 227] on span "Carteira Digital" at bounding box center [346, 228] width 43 height 8
click at [399, 229] on span "Externo" at bounding box center [391, 228] width 25 height 8
click at [423, 229] on span "Gift Card" at bounding box center [428, 228] width 28 height 8
drag, startPoint x: 454, startPoint y: 225, endPoint x: 470, endPoint y: 217, distance: 17.2
click at [455, 225] on span "Outro" at bounding box center [463, 228] width 20 height 8
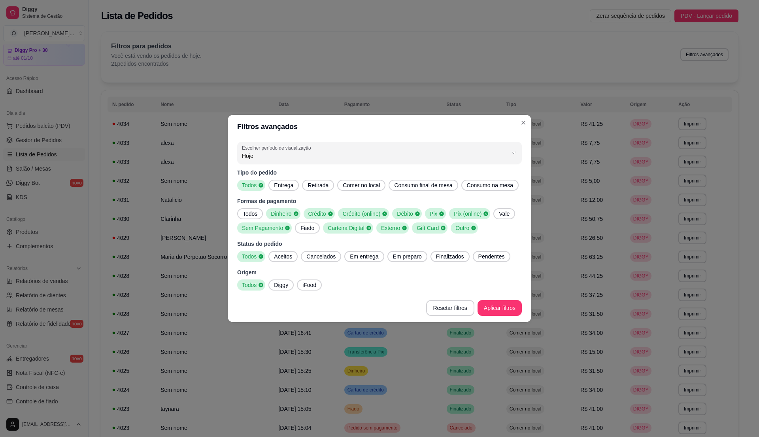
click at [502, 214] on span "Vale" at bounding box center [504, 214] width 17 height 8
click at [443, 256] on span "Finalizados" at bounding box center [450, 256] width 34 height 8
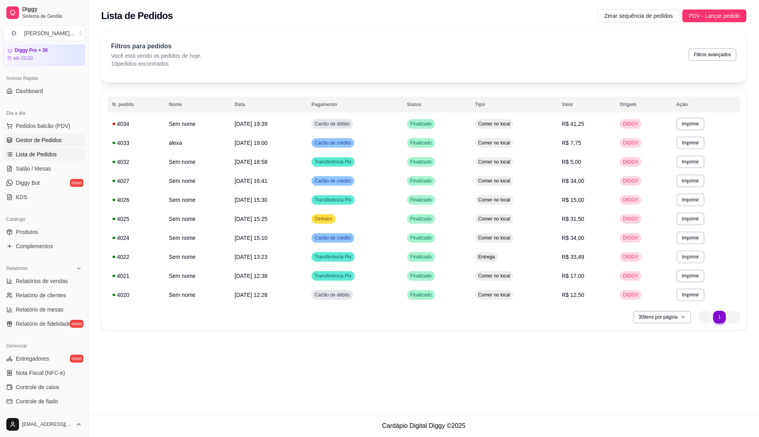
click at [34, 141] on span "Gestor de Pedidos" at bounding box center [39, 140] width 46 height 8
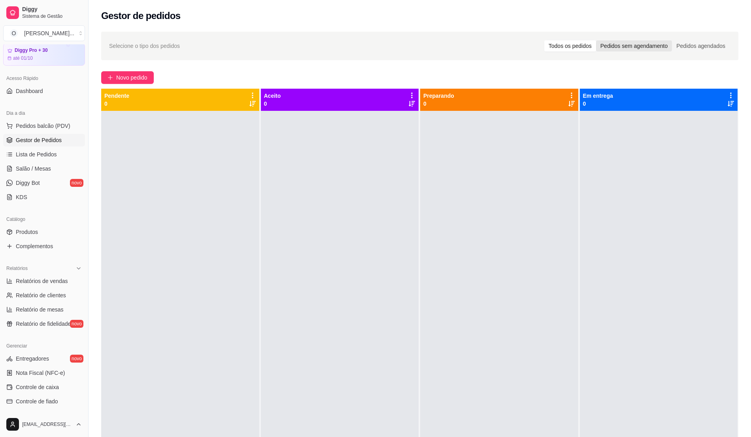
click at [652, 48] on div "Pedidos sem agendamento" at bounding box center [634, 45] width 76 height 11
click at [596, 40] on input "Pedidos sem agendamento" at bounding box center [596, 40] width 0 height 0
click at [702, 45] on div "Pedidos agendados" at bounding box center [701, 45] width 58 height 11
click at [672, 40] on input "Pedidos agendados" at bounding box center [672, 40] width 0 height 0
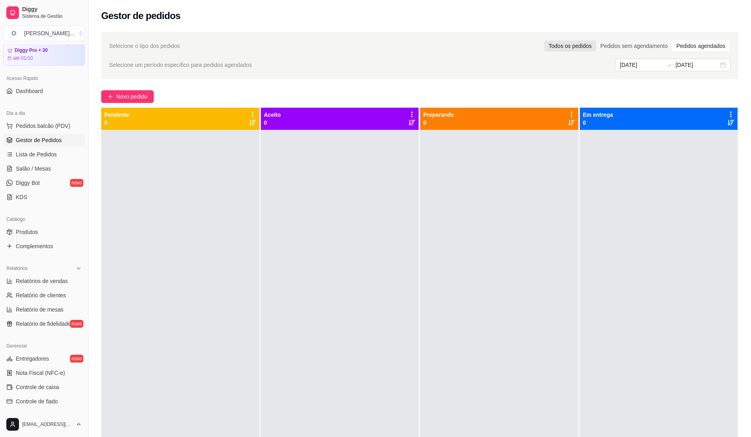
click at [573, 40] on div "Todos os pedidos" at bounding box center [570, 45] width 52 height 11
click at [544, 40] on input "Todos os pedidos" at bounding box center [544, 40] width 0 height 0
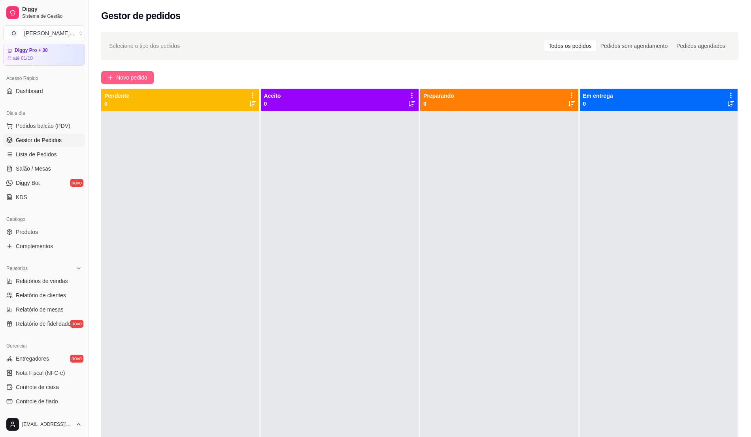
click at [134, 73] on button "Novo pedido" at bounding box center [127, 77] width 53 height 13
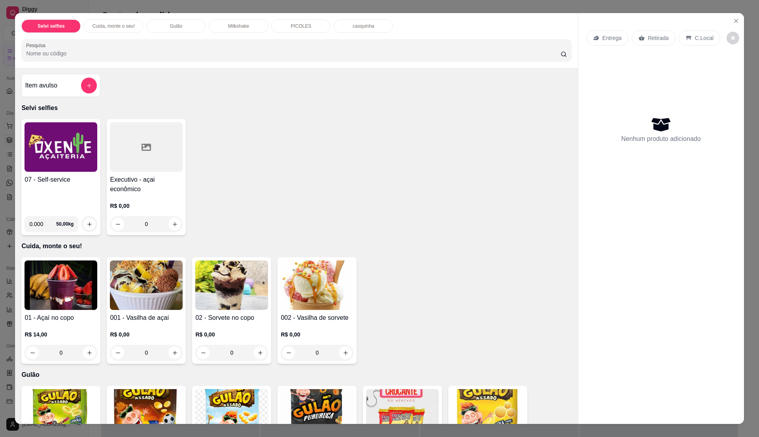
click at [236, 28] on p "Milkshake" at bounding box center [238, 26] width 21 height 6
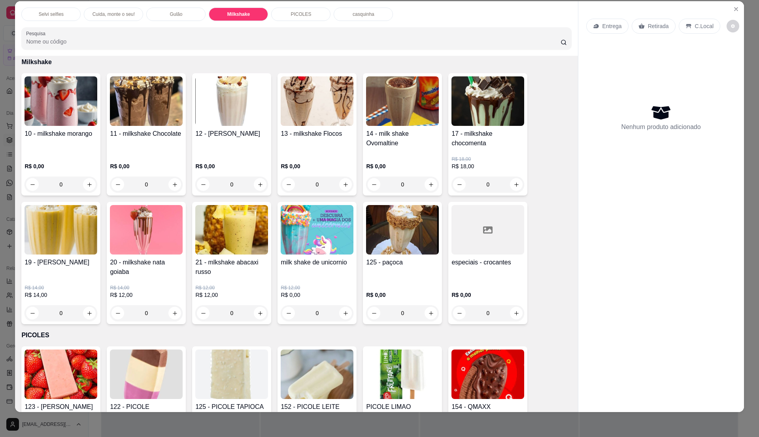
scroll to position [553, 0]
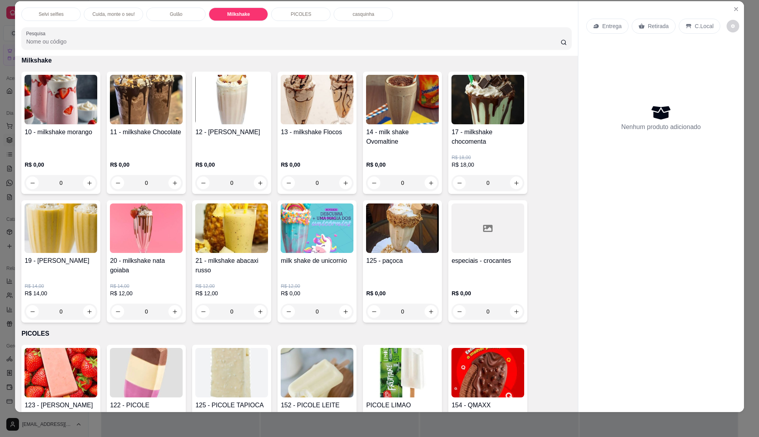
click at [145, 114] on img at bounding box center [146, 99] width 73 height 49
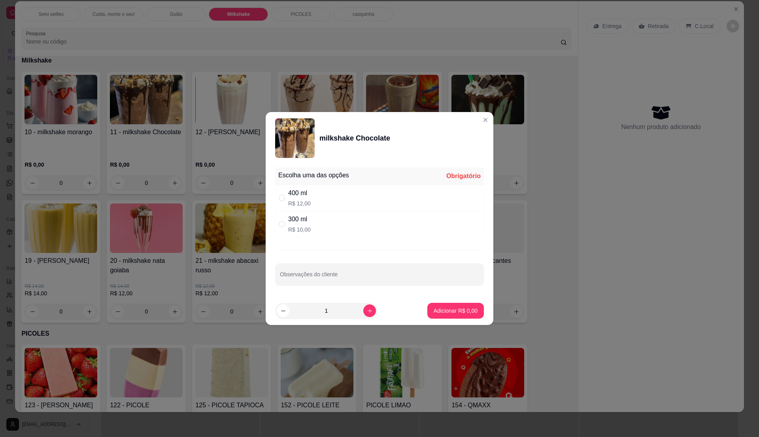
click at [321, 230] on div "300 ml R$ 10,00" at bounding box center [379, 224] width 209 height 26
radio input "true"
click at [404, 253] on section "milkshake Chocolate Escolha uma das opções Completo 400 ml R$ 12,00 300 ml R$ 1…" at bounding box center [380, 218] width 228 height 213
click at [367, 312] on icon "increase-product-quantity" at bounding box center [370, 311] width 6 height 6
type input "2"
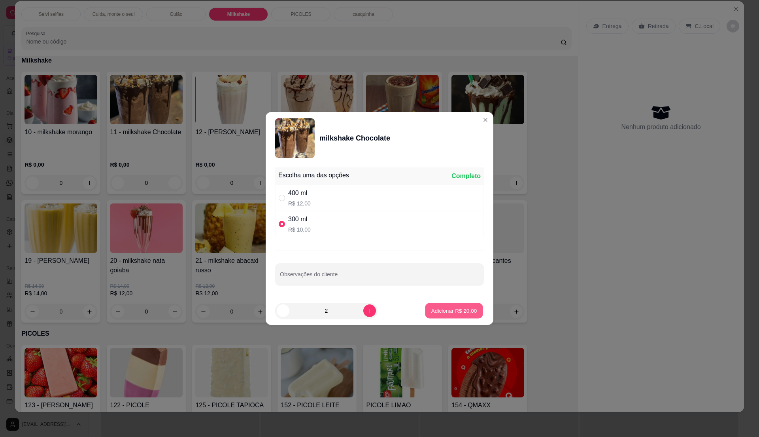
click at [462, 310] on p "Adicionar R$ 20,00" at bounding box center [454, 310] width 46 height 8
type input "2"
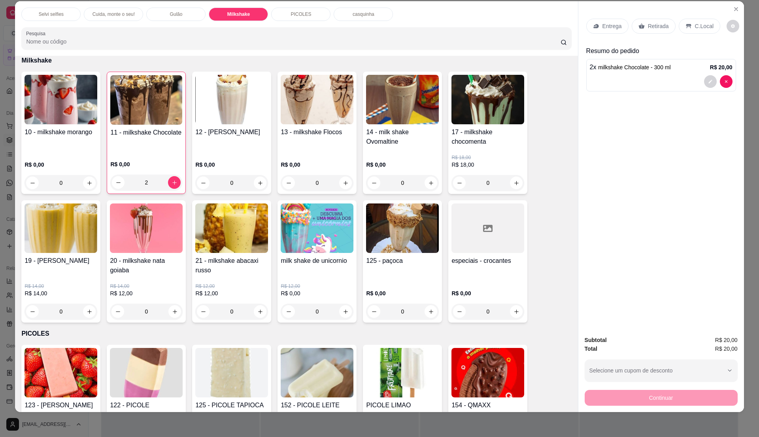
click at [687, 25] on div "C.Local" at bounding box center [700, 26] width 42 height 15
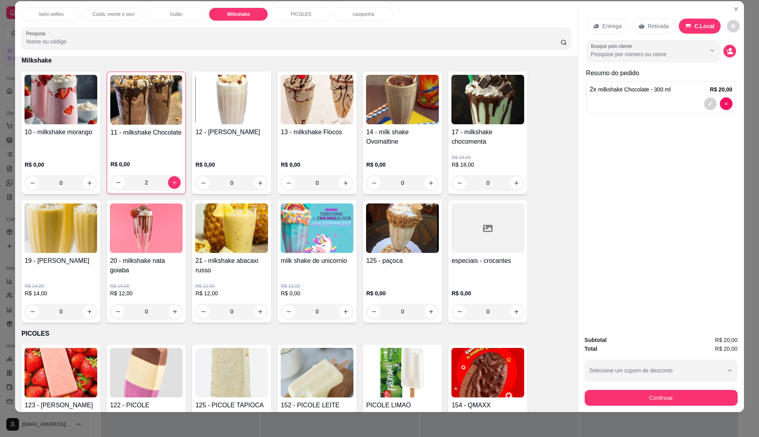
click at [55, 11] on p "Selvi selfies" at bounding box center [51, 14] width 25 height 6
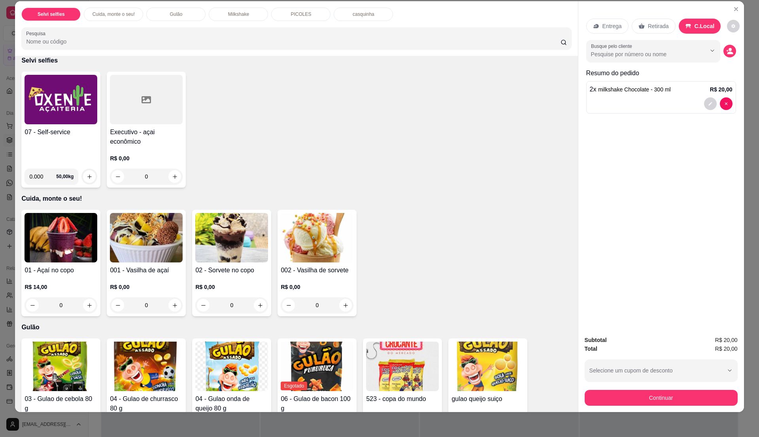
click at [49, 129] on h4 "07 - Self-service" at bounding box center [61, 131] width 73 height 9
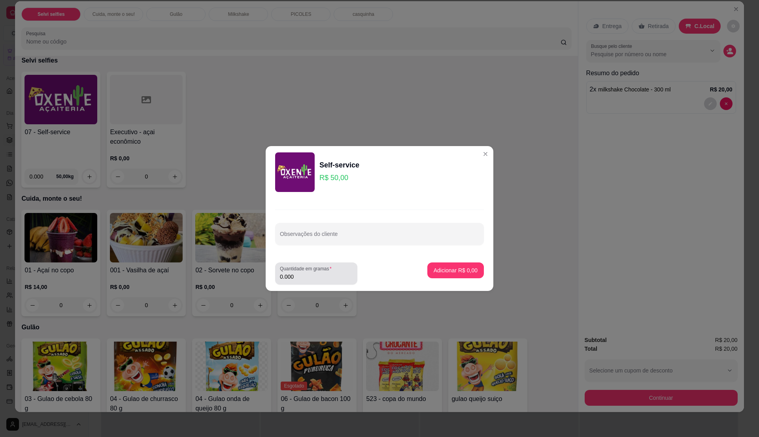
click at [304, 272] on div "0.000" at bounding box center [316, 273] width 73 height 16
click at [325, 276] on input "0.000" at bounding box center [316, 276] width 73 height 8
click at [325, 276] on input "0" at bounding box center [316, 276] width 73 height 8
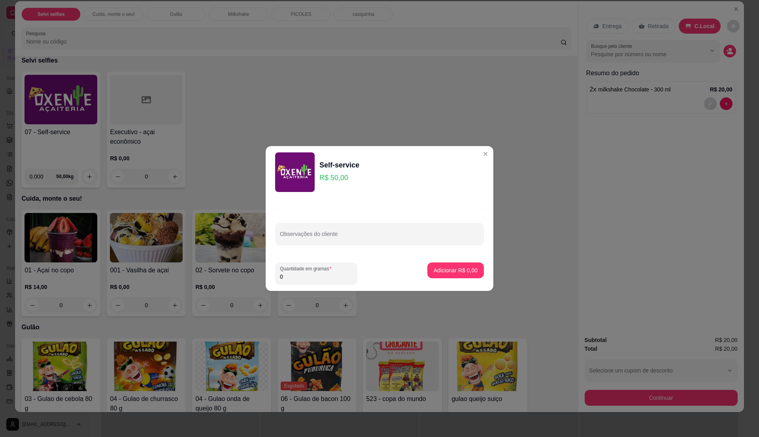
click at [306, 278] on input "0" at bounding box center [316, 276] width 73 height 8
type input "0.35"
click at [306, 278] on input "0.35" at bounding box center [310, 276] width 60 height 8
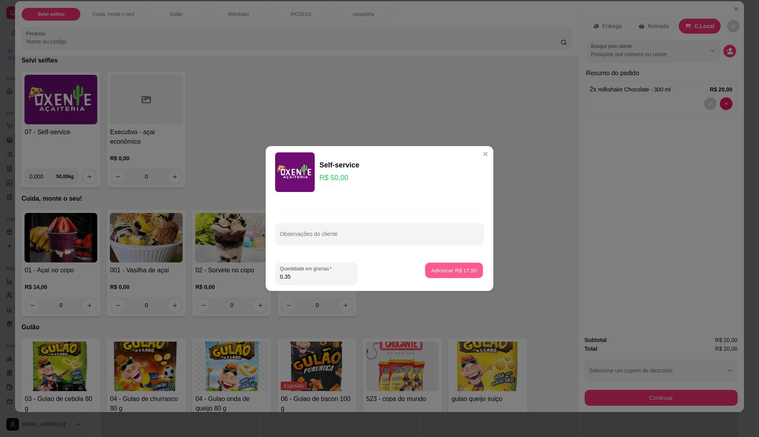
click at [457, 265] on button "Adicionar R$ 17,50" at bounding box center [454, 270] width 58 height 15
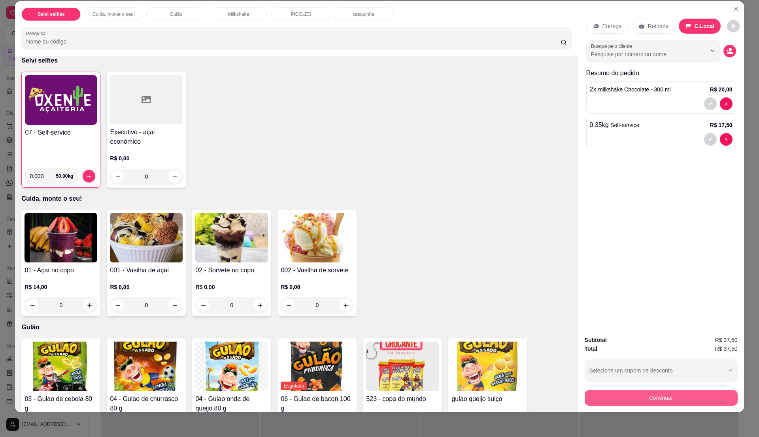
click at [698, 387] on div "Continuar" at bounding box center [661, 396] width 153 height 18
click at [641, 391] on button "Continuar" at bounding box center [661, 397] width 153 height 16
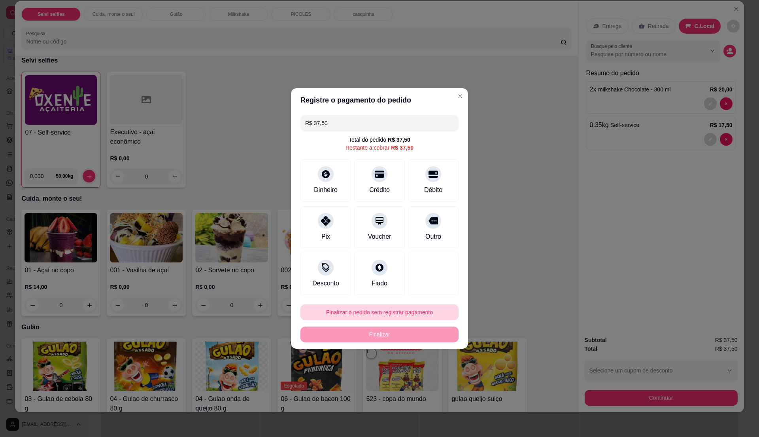
click at [421, 313] on button "Finalizar o pedido sem registrar pagamento" at bounding box center [380, 312] width 158 height 16
click at [416, 378] on button "Confirmar" at bounding box center [428, 377] width 28 height 12
type input "0"
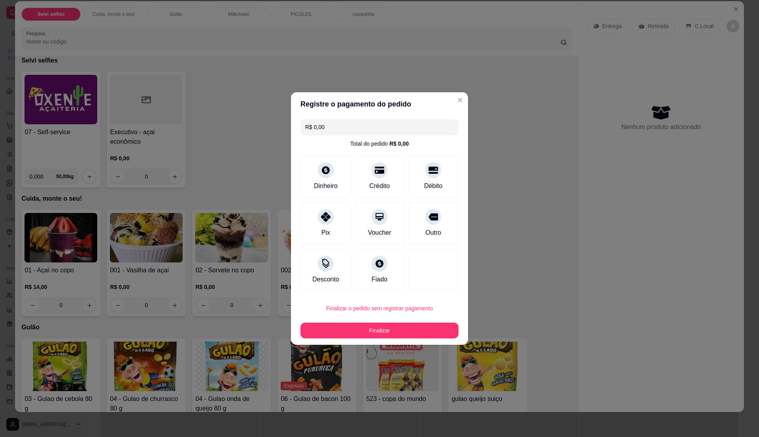
type input "R$ 0,00"
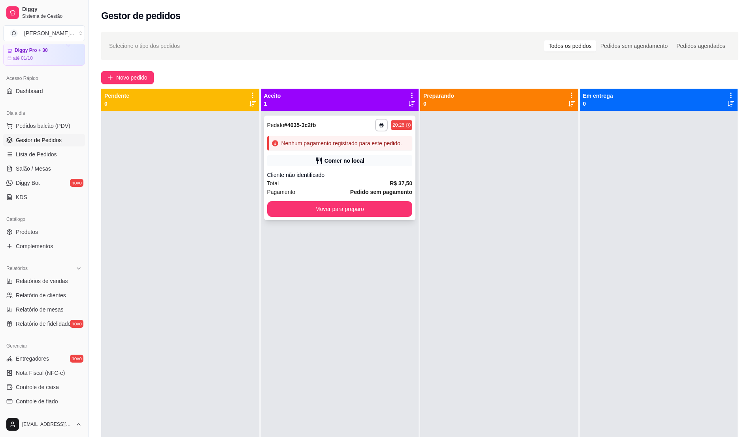
click at [365, 168] on div "**********" at bounding box center [340, 167] width 152 height 104
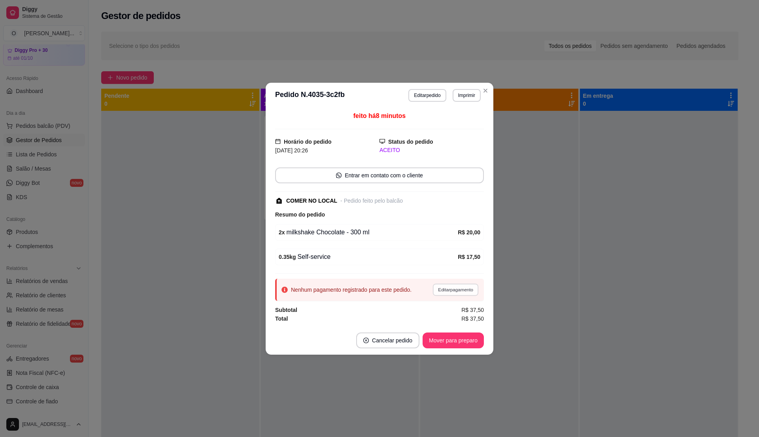
click at [465, 293] on button "Editar pagamento" at bounding box center [456, 289] width 46 height 12
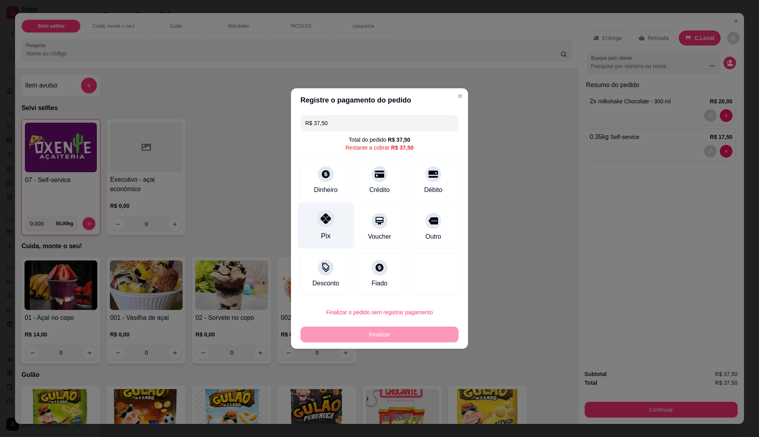
click at [310, 214] on div "Pix" at bounding box center [326, 225] width 56 height 46
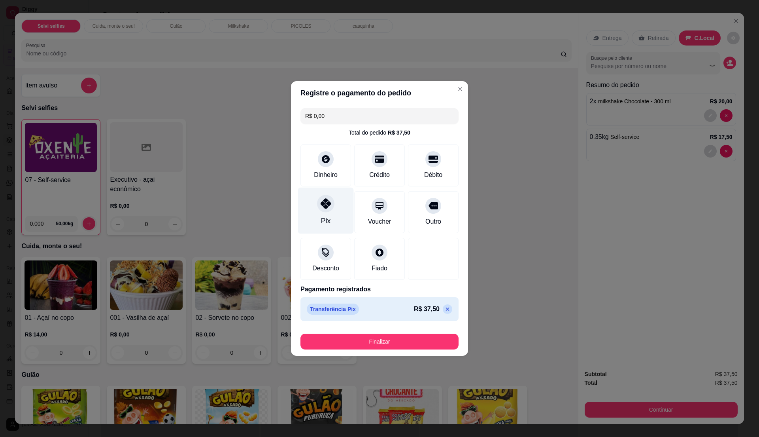
type input "R$ 0,00"
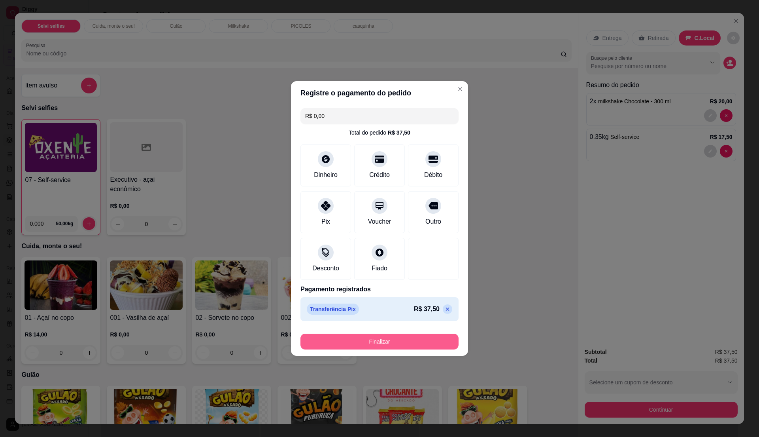
click at [401, 344] on button "Finalizar" at bounding box center [380, 341] width 158 height 16
type input "0"
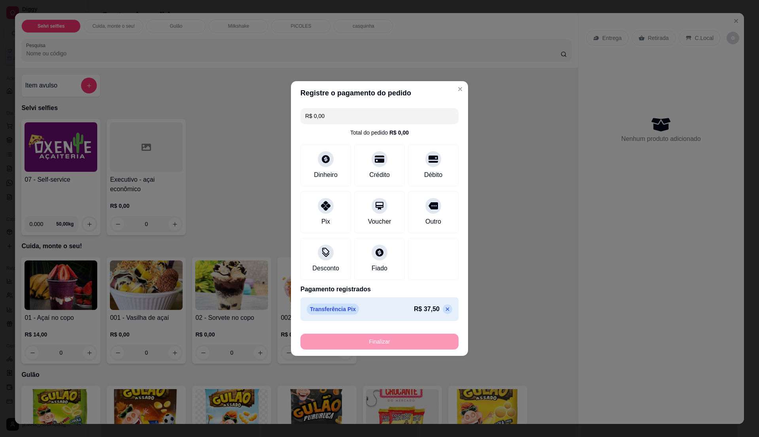
type input "-R$ 37,50"
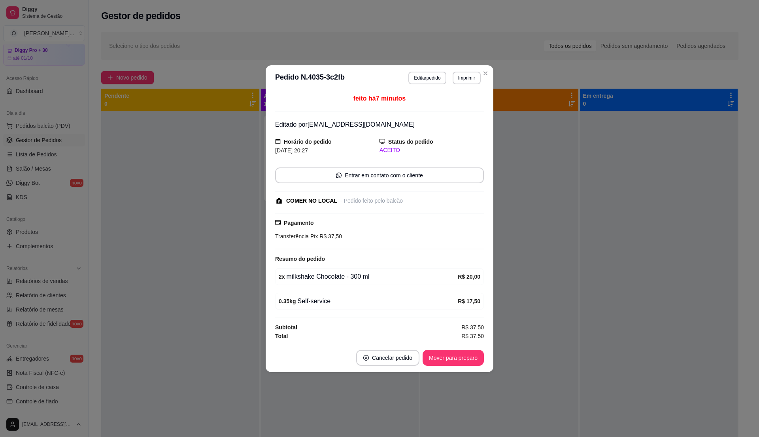
click at [452, 367] on footer "Cancelar pedido Mover para preparo" at bounding box center [380, 357] width 228 height 28
click at [451, 361] on button "Mover para preparo" at bounding box center [453, 358] width 61 height 16
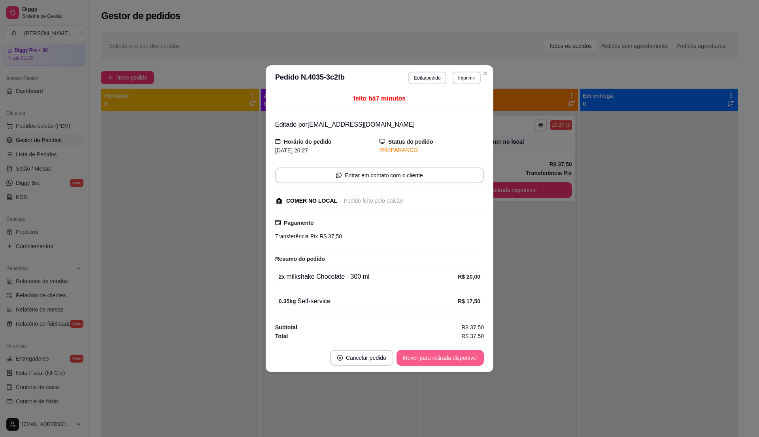
click at [451, 361] on button "Mover para retirada disponível" at bounding box center [440, 358] width 87 height 16
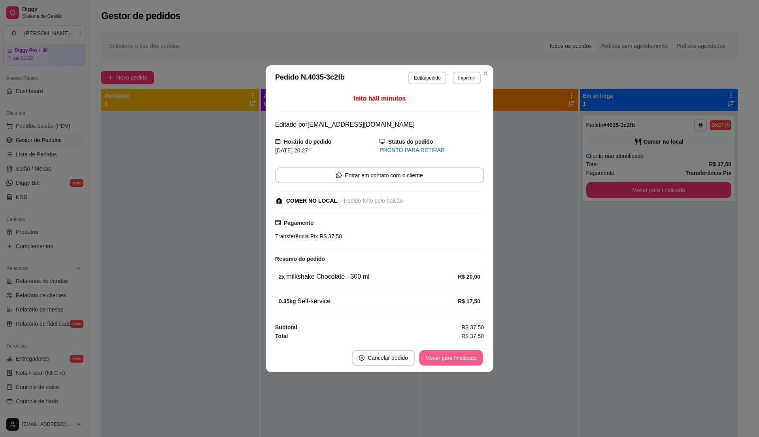
click at [451, 361] on button "Mover para finalizado" at bounding box center [452, 357] width 64 height 15
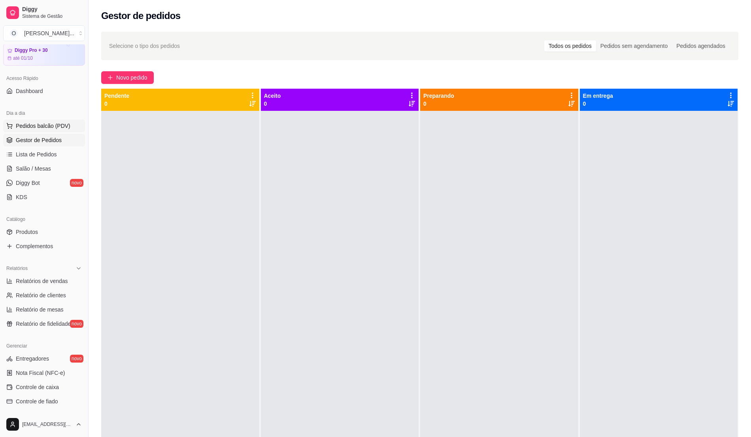
click at [43, 129] on span "Pedidos balcão (PDV)" at bounding box center [43, 126] width 55 height 8
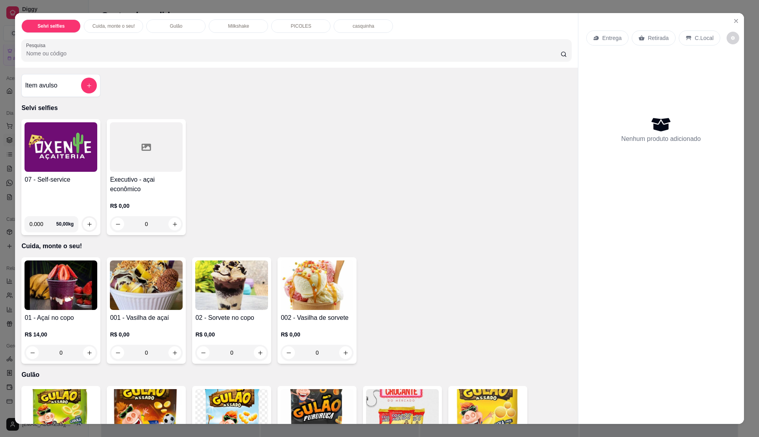
click at [165, 174] on div "Executivo - açai econômico R$ 0,00 0" at bounding box center [146, 177] width 79 height 116
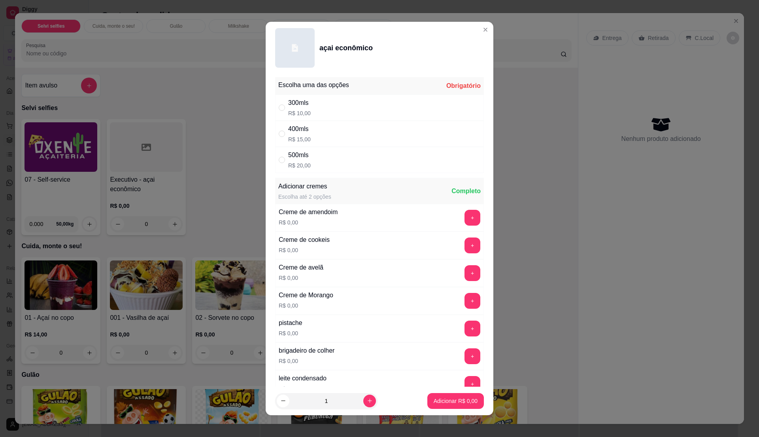
scroll to position [4, 0]
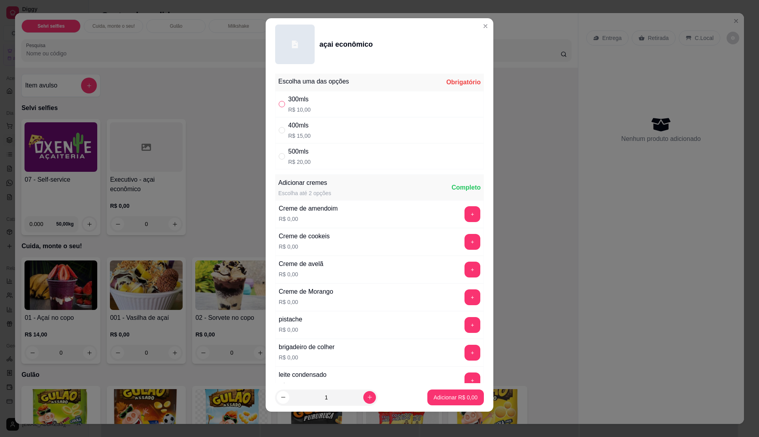
click at [279, 103] on input "" at bounding box center [282, 104] width 6 height 6
radio input "true"
click at [367, 399] on icon "increase-product-quantity" at bounding box center [370, 397] width 6 height 6
type input "3"
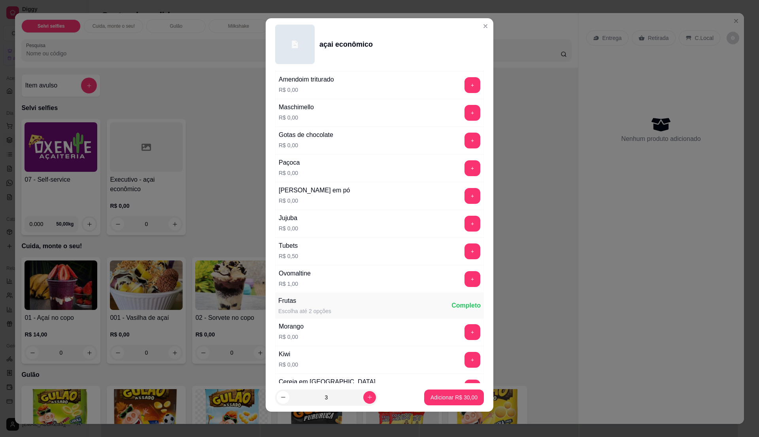
scroll to position [316, 0]
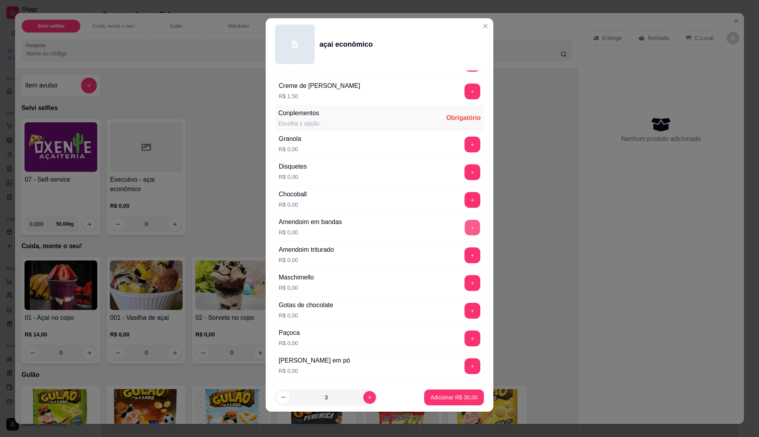
click at [465, 223] on button "+" at bounding box center [472, 227] width 15 height 15
click at [465, 260] on button "+" at bounding box center [472, 255] width 15 height 15
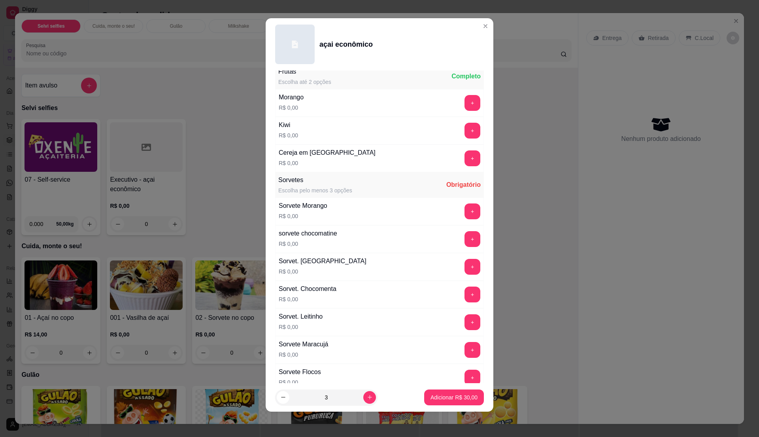
scroll to position [738, 0]
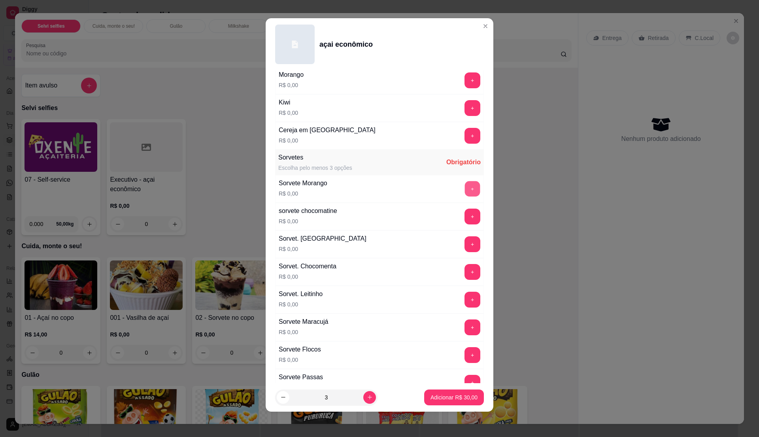
click at [465, 197] on button "+" at bounding box center [472, 188] width 15 height 15
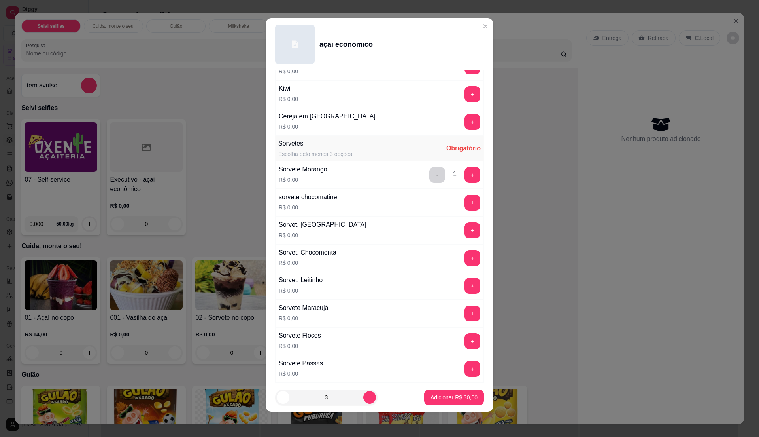
scroll to position [748, 0]
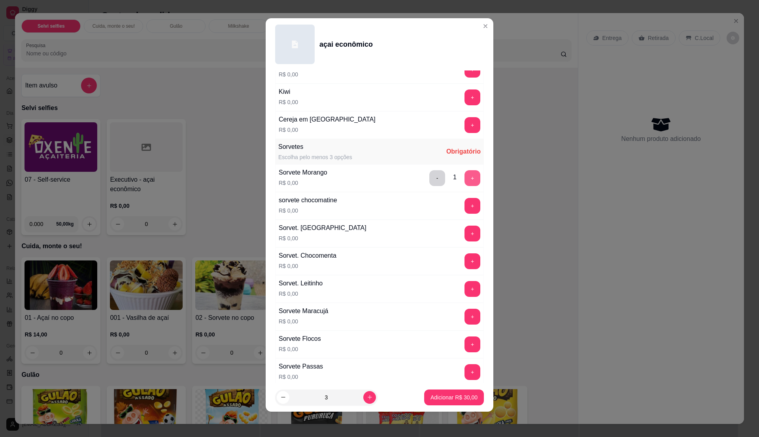
click at [465, 186] on button "+" at bounding box center [473, 178] width 16 height 16
click at [465, 186] on button "+" at bounding box center [472, 177] width 15 height 15
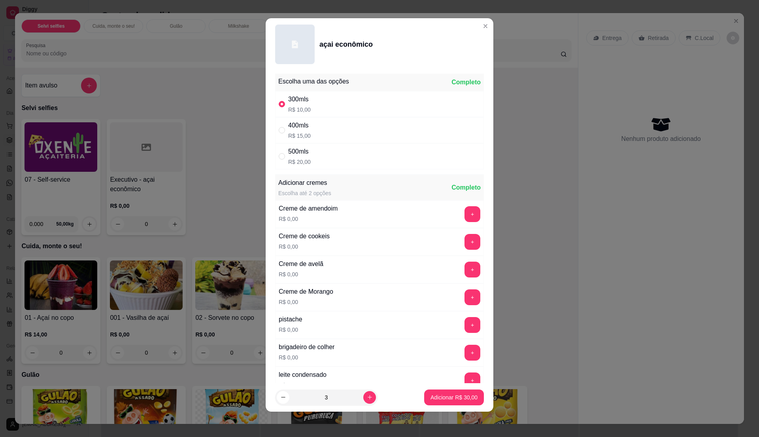
scroll to position [0, 0]
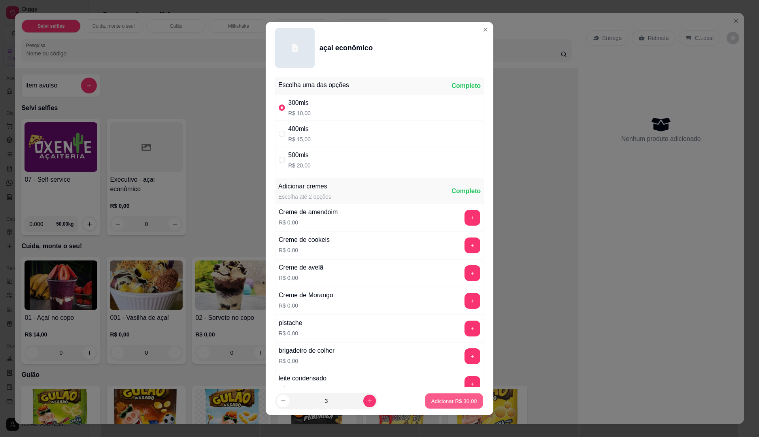
click at [433, 397] on p "Adicionar R$ 30,00" at bounding box center [454, 401] width 46 height 8
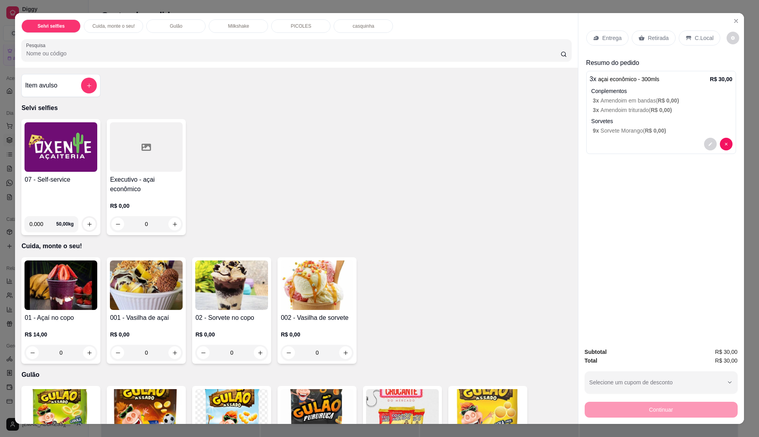
click at [609, 38] on p "Entrega" at bounding box center [612, 38] width 19 height 8
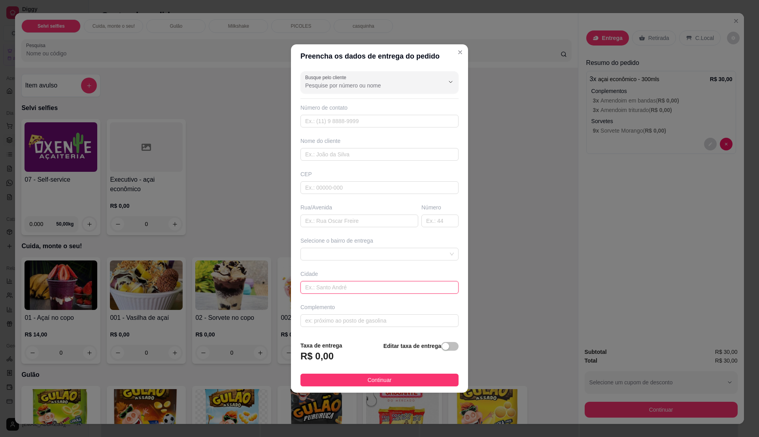
click at [347, 292] on input "text" at bounding box center [380, 287] width 158 height 13
click at [345, 221] on input "text" at bounding box center [360, 220] width 118 height 13
click at [352, 251] on span at bounding box center [379, 254] width 149 height 12
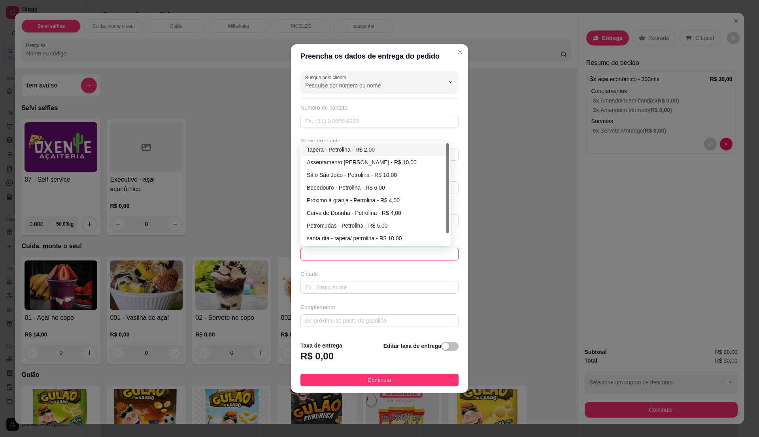
click at [370, 152] on div "Tapera - Petrolina - R$ 2,00" at bounding box center [376, 149] width 138 height 9
type input "Petrolina"
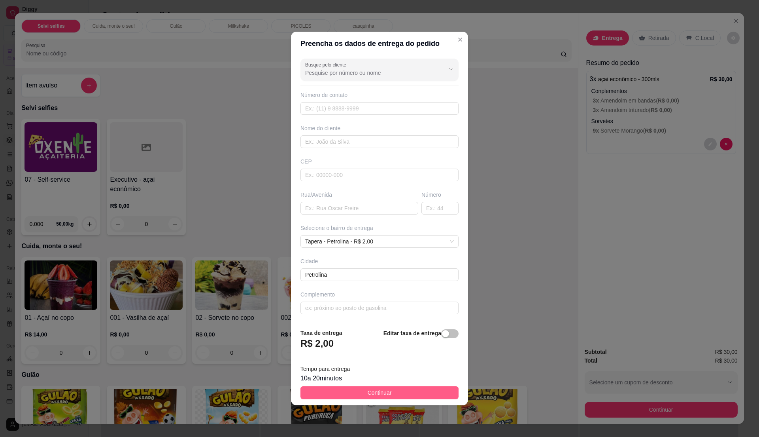
click at [395, 393] on button "Continuar" at bounding box center [380, 392] width 158 height 13
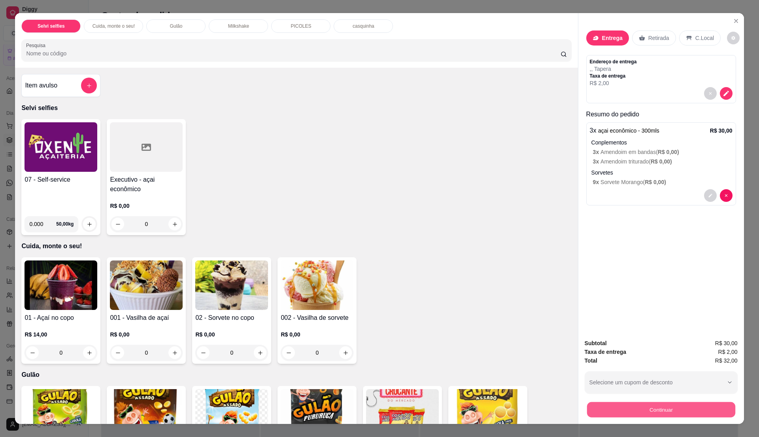
click at [635, 410] on button "Continuar" at bounding box center [661, 408] width 148 height 15
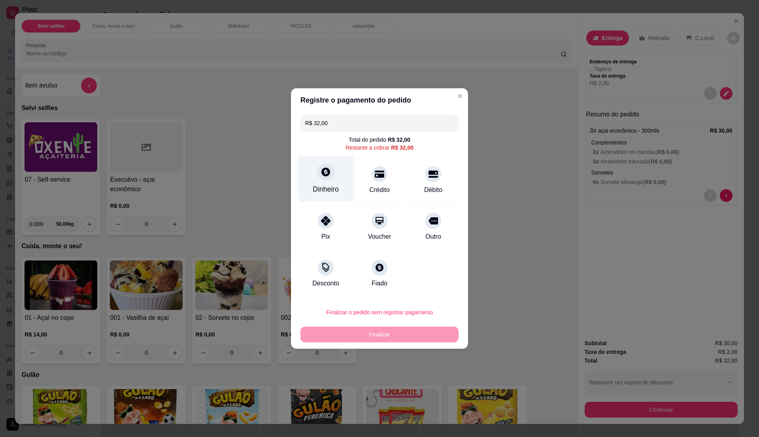
click at [323, 182] on div "Dinheiro" at bounding box center [326, 179] width 56 height 46
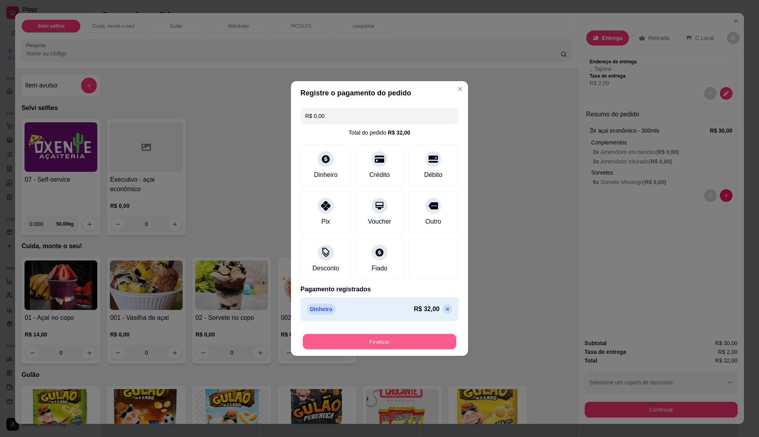
click at [370, 338] on button "Finalizar" at bounding box center [379, 341] width 153 height 15
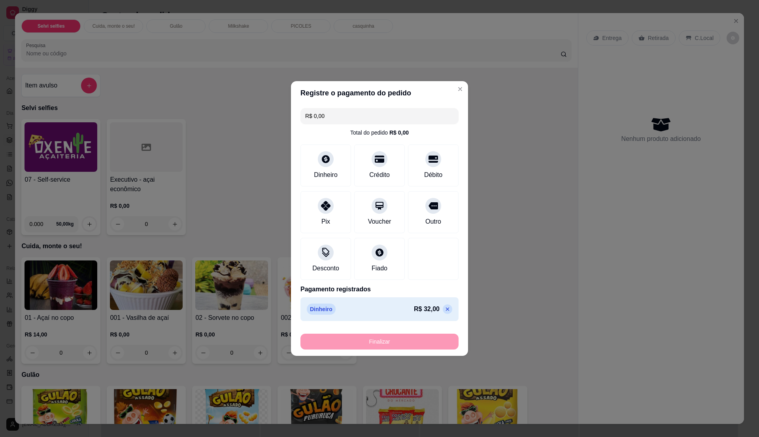
type input "-R$ 32,00"
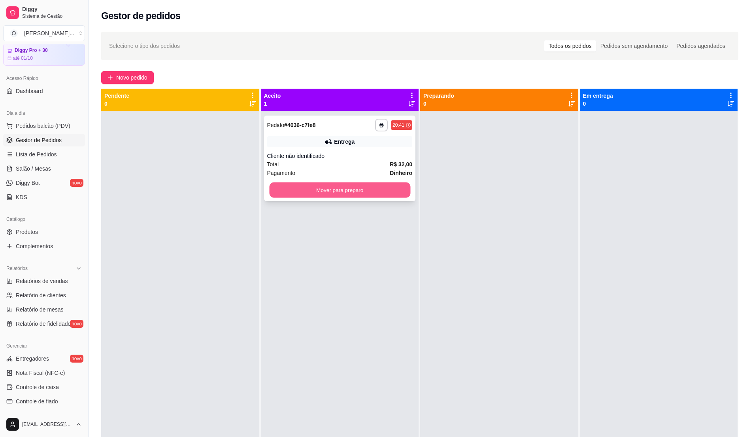
click at [327, 183] on button "Mover para preparo" at bounding box center [339, 189] width 141 height 15
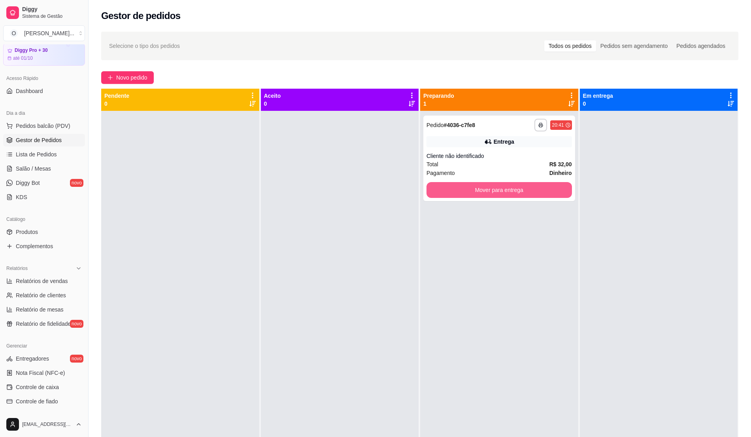
click at [529, 186] on button "Mover para entrega" at bounding box center [500, 190] width 146 height 16
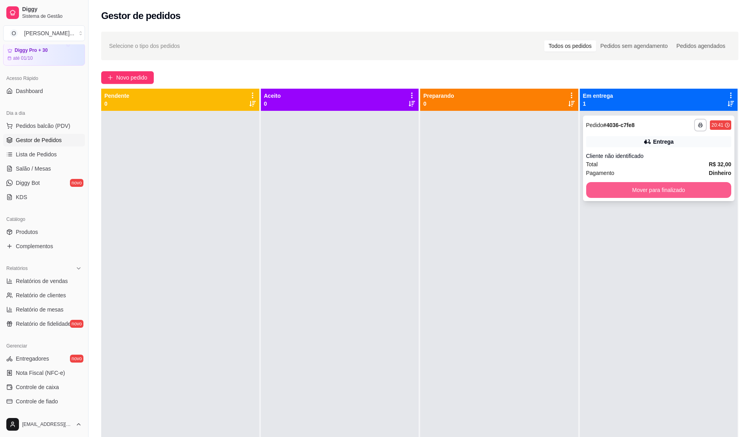
click at [643, 186] on button "Mover para finalizado" at bounding box center [659, 190] width 146 height 16
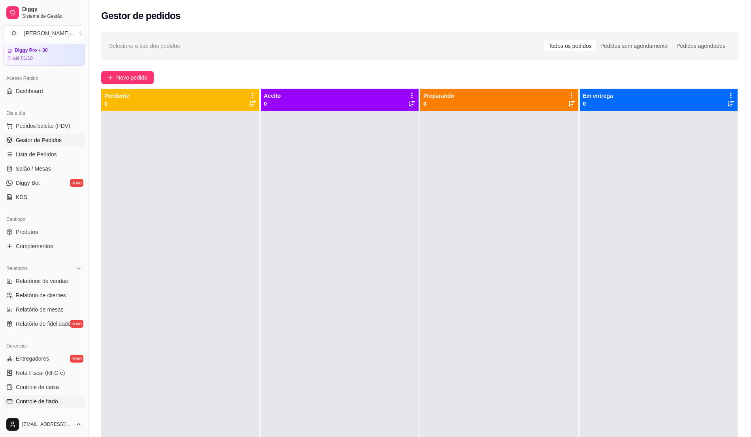
click at [49, 401] on span "Controle de fiado" at bounding box center [37, 401] width 42 height 8
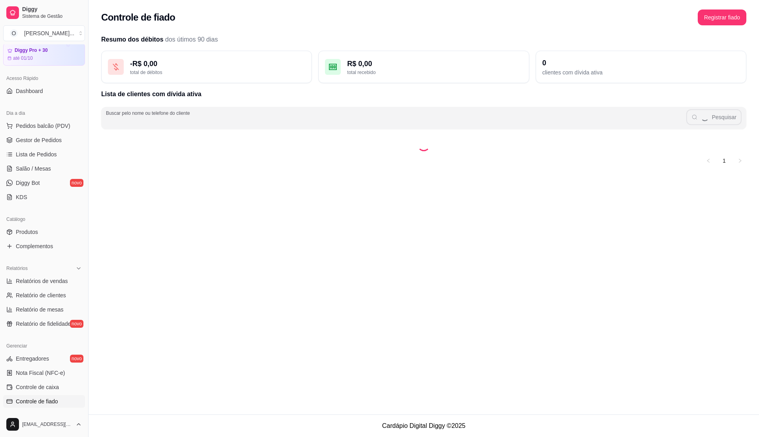
click at [173, 117] on div "Buscar pelo nome ou telefone do cliente Pesquisar" at bounding box center [423, 118] width 645 height 22
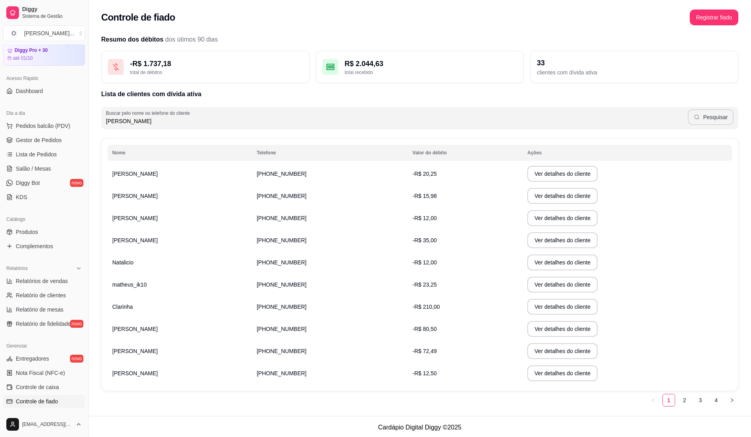
type input "[PERSON_NAME]"
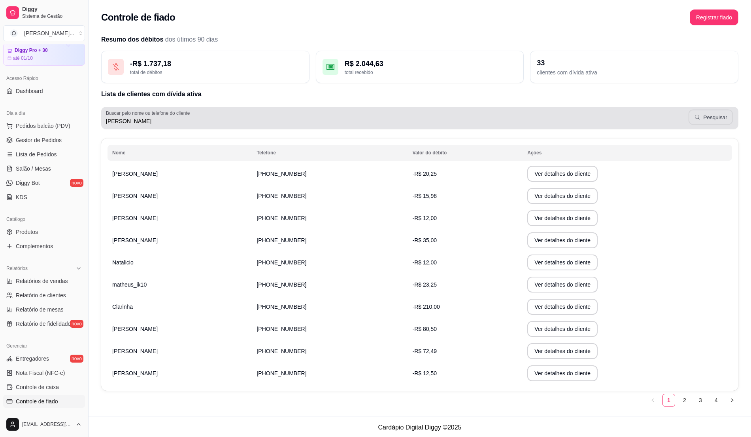
click at [702, 116] on button "Pesquisar" at bounding box center [711, 117] width 44 height 15
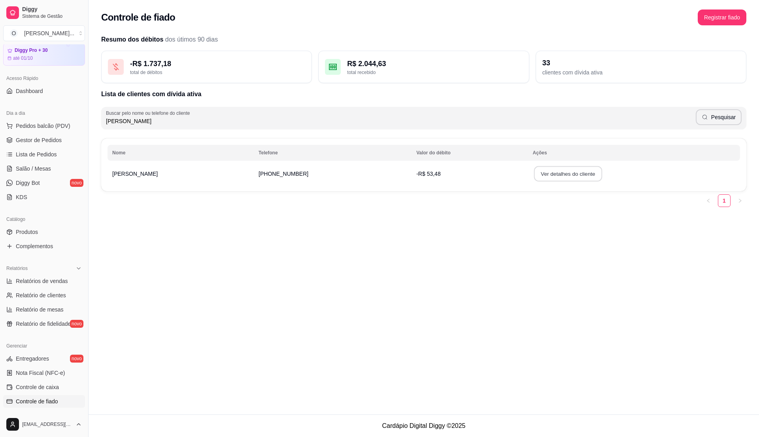
click at [534, 173] on button "Ver detalhes do cliente" at bounding box center [568, 173] width 68 height 15
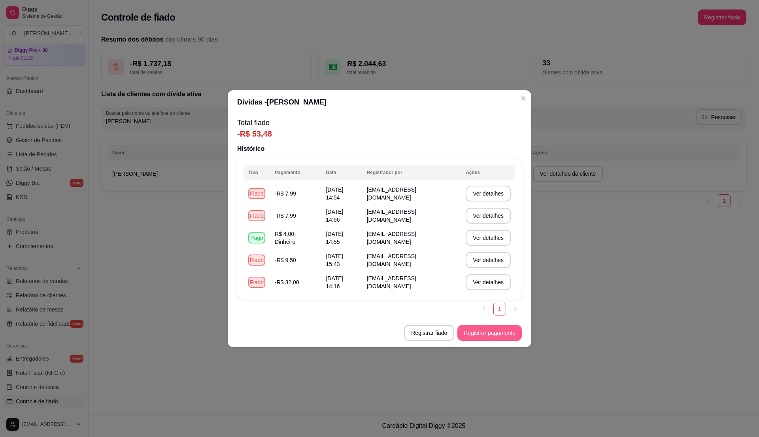
click at [482, 335] on button "Registrar pagamento" at bounding box center [489, 333] width 64 height 16
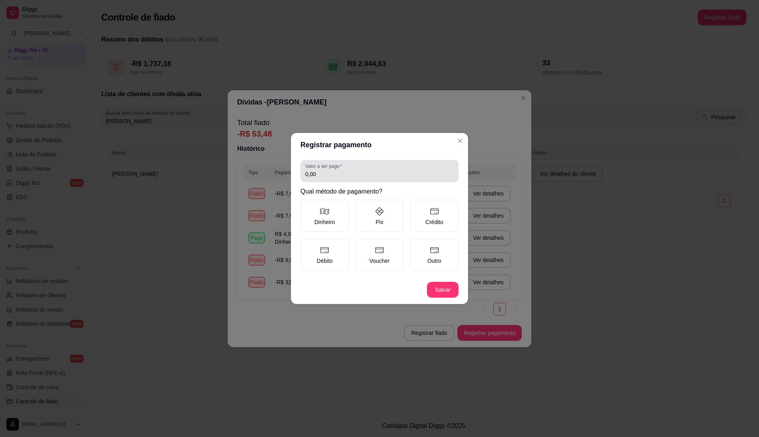
click at [317, 174] on input "0,00" at bounding box center [379, 174] width 149 height 8
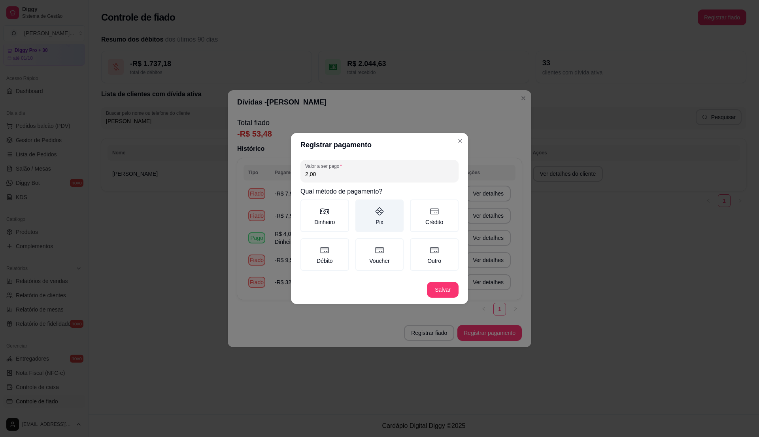
type input "2,00"
click at [372, 214] on label "Pix" at bounding box center [379, 215] width 49 height 32
click at [361, 205] on button "Pix" at bounding box center [358, 202] width 6 height 6
click at [321, 224] on label "Dinheiro" at bounding box center [325, 215] width 49 height 32
click at [306, 205] on button "Dinheiro" at bounding box center [303, 202] width 6 height 6
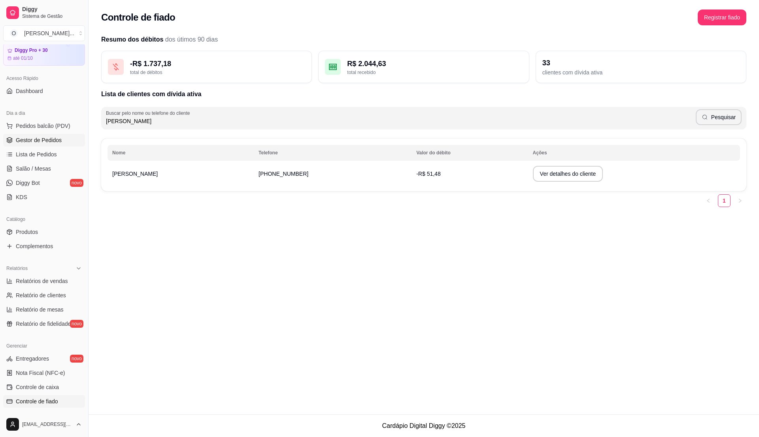
click at [31, 138] on span "Gestor de Pedidos" at bounding box center [39, 140] width 46 height 8
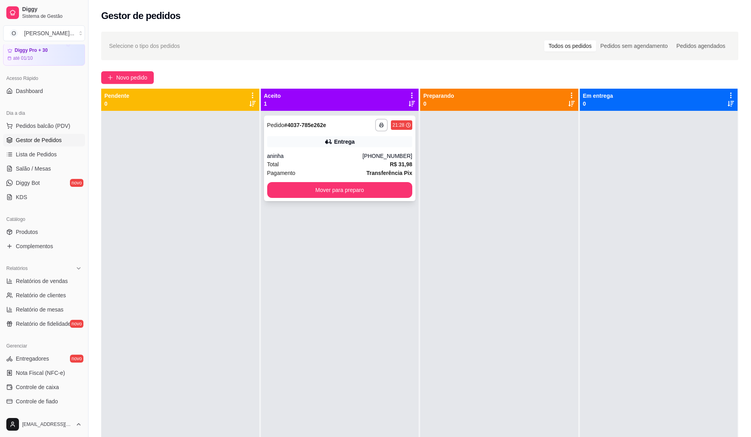
click at [352, 141] on div "Entrega" at bounding box center [340, 141] width 146 height 11
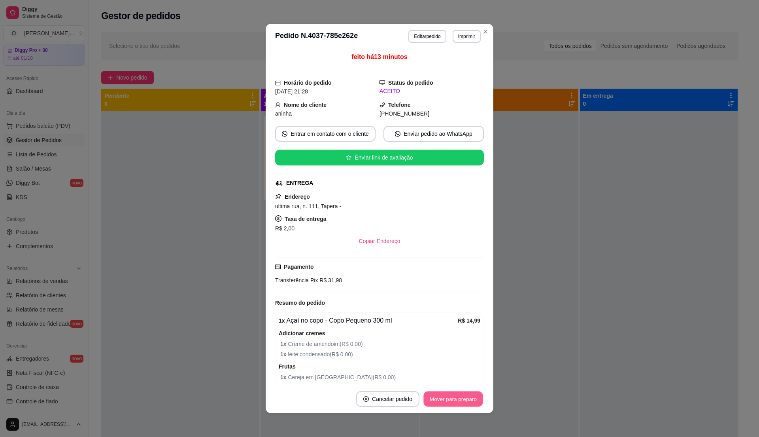
click at [449, 399] on button "Mover para preparo" at bounding box center [452, 398] width 59 height 15
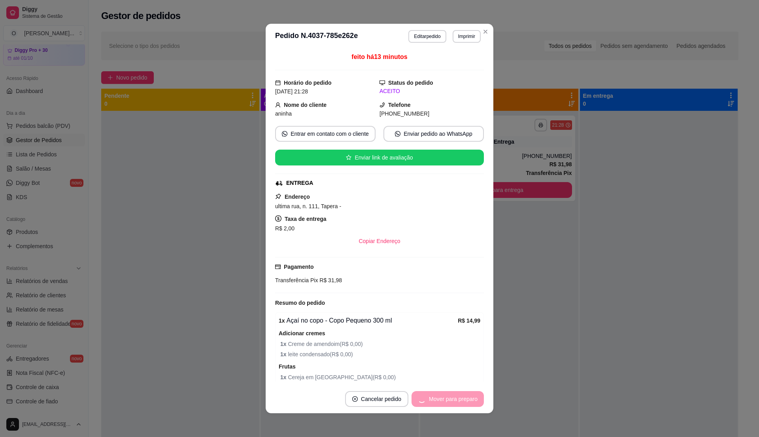
click at [449, 399] on div "Mover para preparo" at bounding box center [448, 399] width 72 height 16
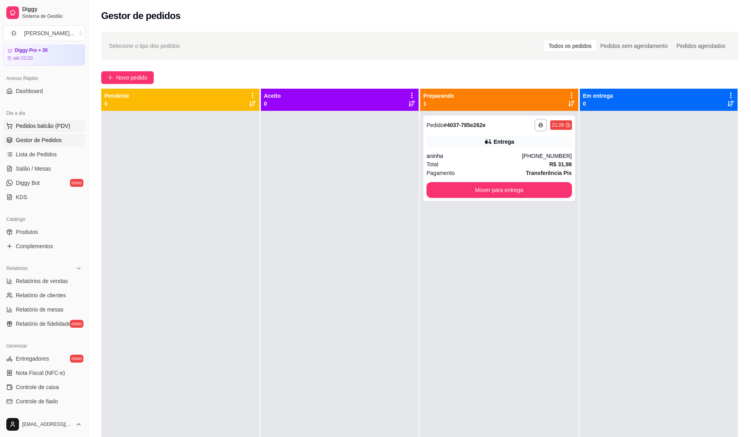
click at [53, 123] on span "Pedidos balcão (PDV)" at bounding box center [43, 126] width 55 height 8
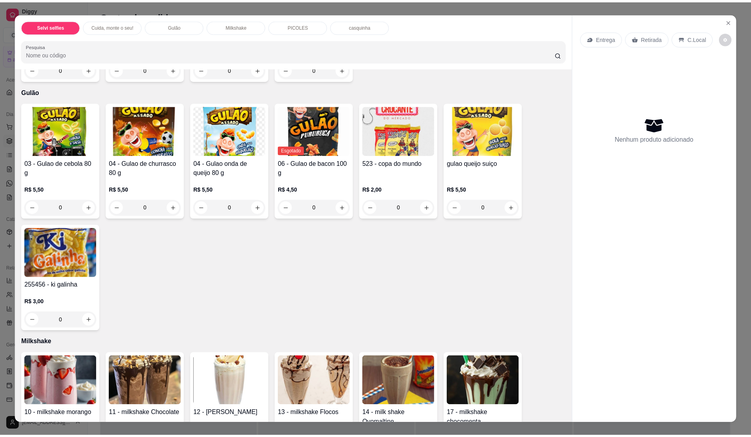
scroll to position [316, 0]
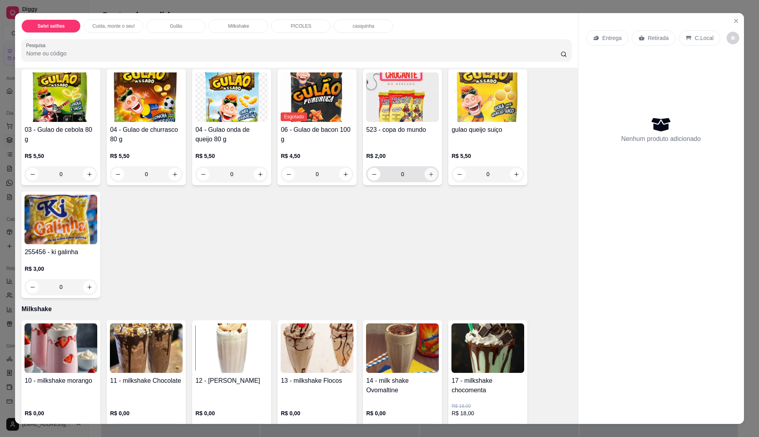
click at [430, 173] on button "increase-product-quantity" at bounding box center [431, 174] width 13 height 13
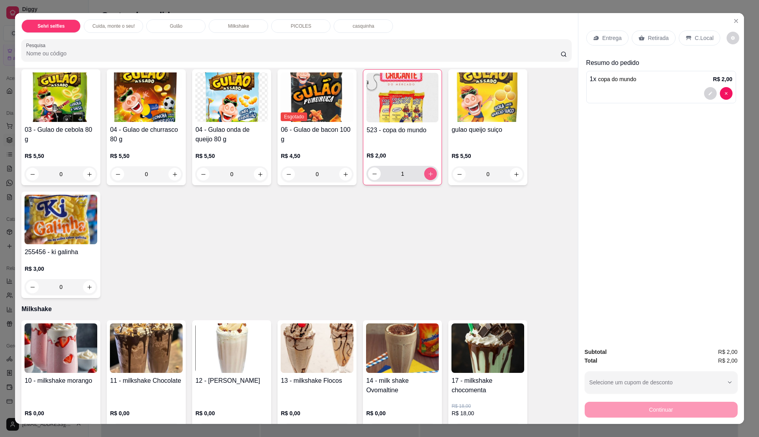
type input "1"
click at [87, 287] on icon "increase-product-quantity" at bounding box center [89, 287] width 4 height 4
type input "1"
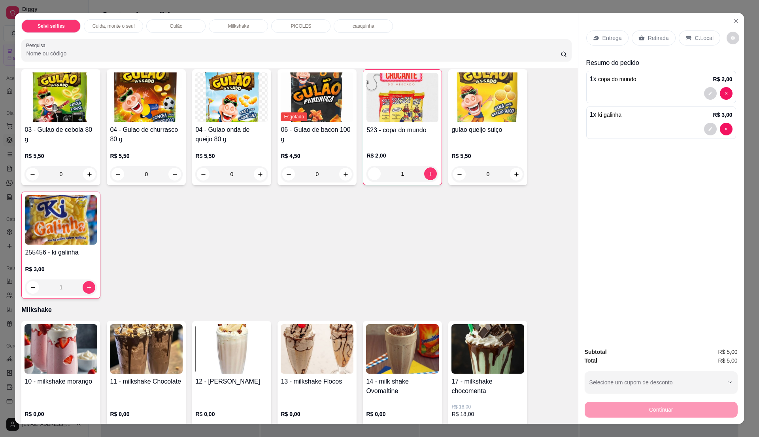
click at [701, 40] on p "C.Local" at bounding box center [704, 38] width 19 height 8
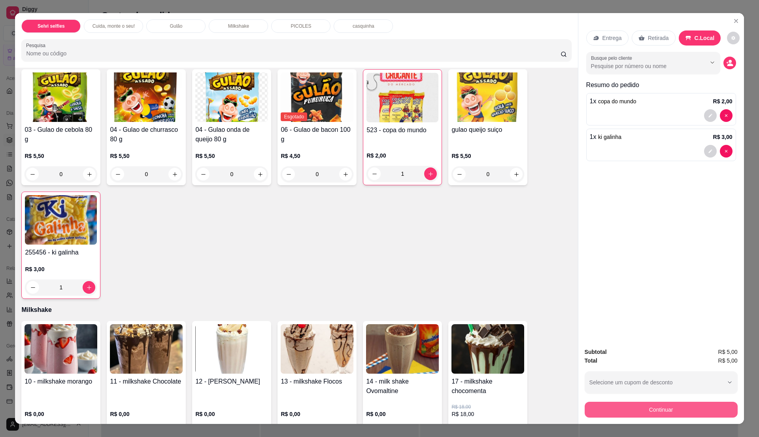
click at [641, 412] on button "Continuar" at bounding box center [661, 409] width 153 height 16
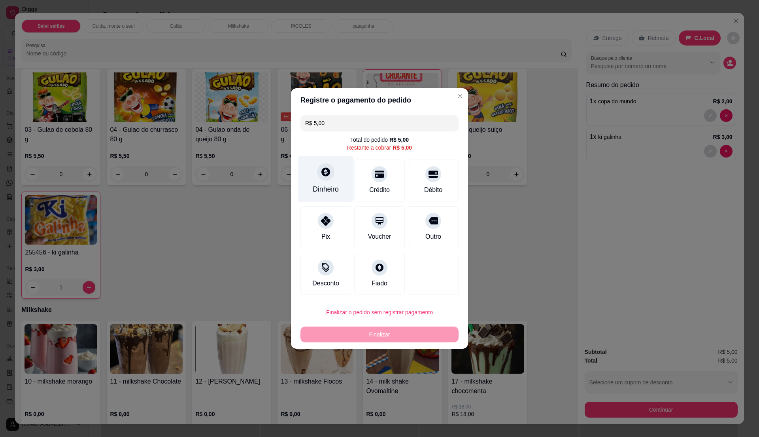
click at [321, 185] on div "Dinheiro" at bounding box center [326, 189] width 26 height 10
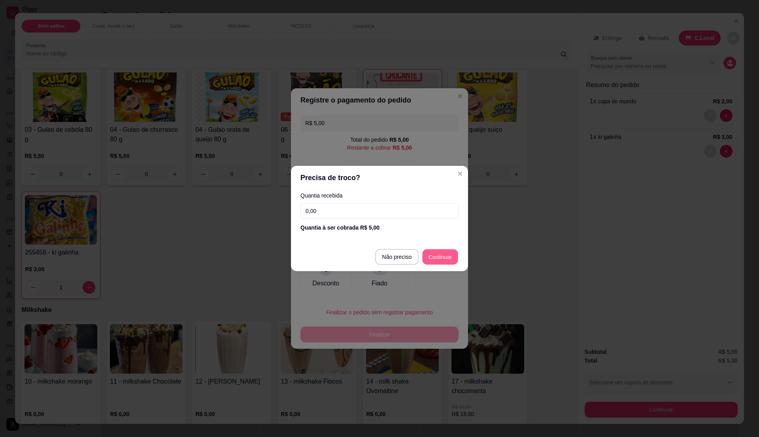
type input "R$ 0,00"
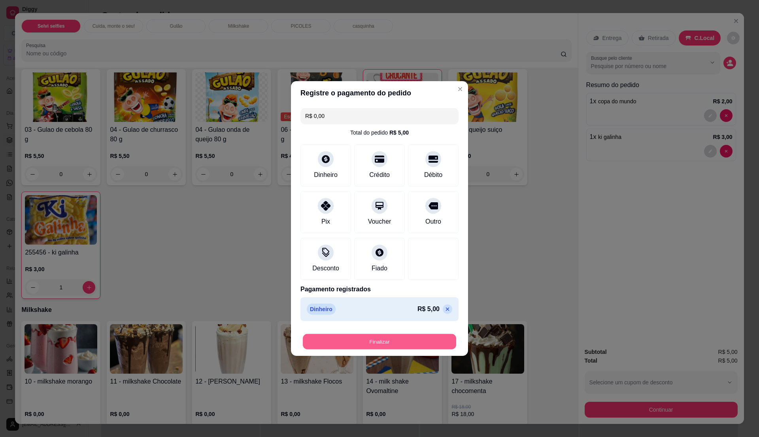
click at [423, 342] on button "Finalizar" at bounding box center [379, 341] width 153 height 15
type input "0"
type input "-R$ 5,00"
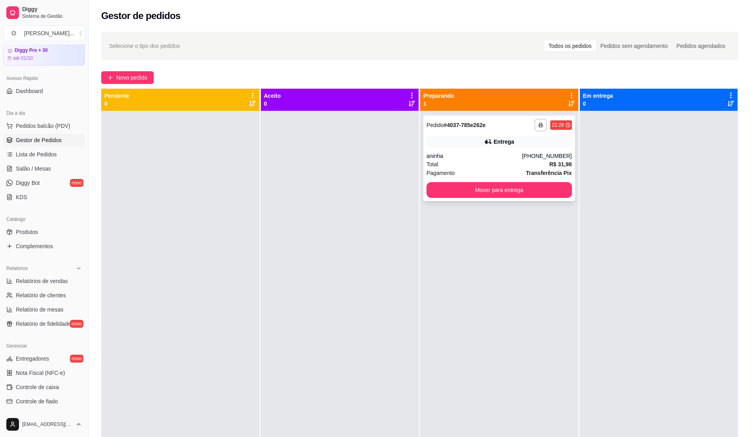
click at [504, 147] on div "**********" at bounding box center [499, 157] width 152 height 85
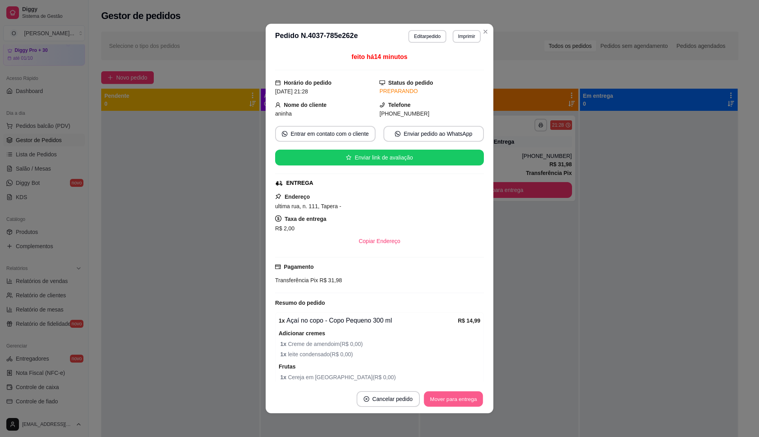
click at [435, 392] on button "Mover para entrega" at bounding box center [453, 398] width 59 height 15
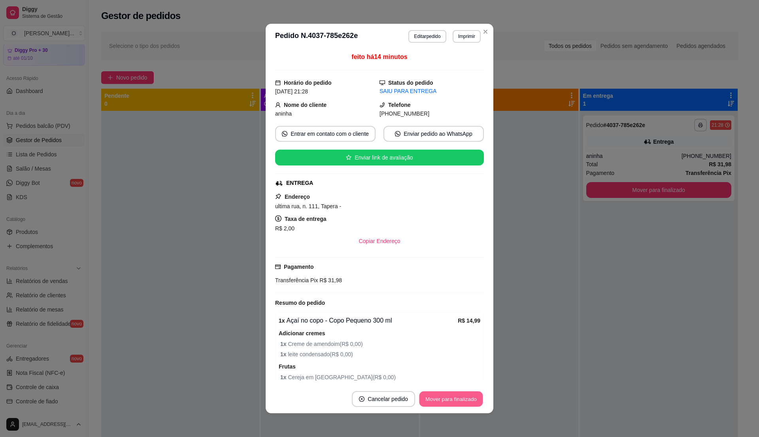
click at [435, 393] on button "Mover para finalizado" at bounding box center [452, 398] width 64 height 15
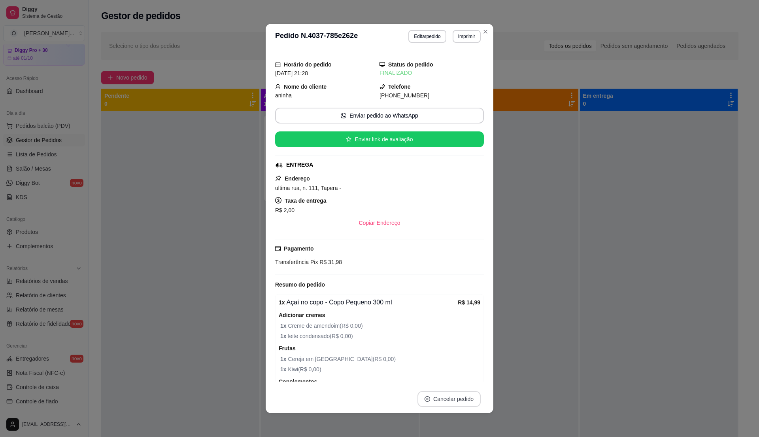
click at [435, 393] on button "Cancelar pedido" at bounding box center [449, 399] width 63 height 16
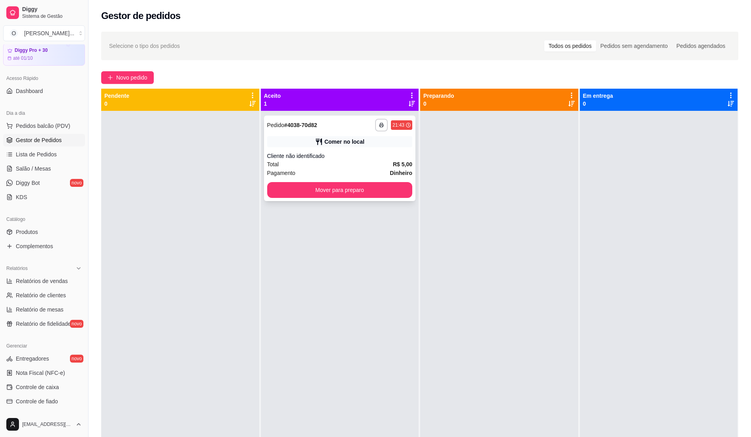
click at [370, 161] on div "Total R$ 5,00" at bounding box center [340, 164] width 146 height 9
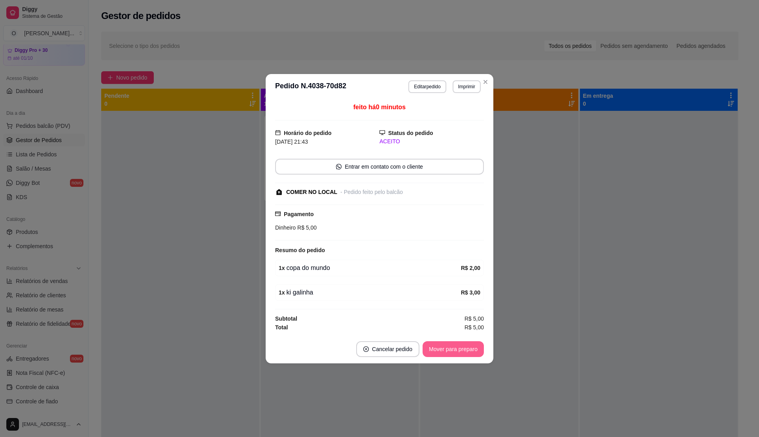
click at [453, 353] on button "Mover para preparo" at bounding box center [453, 349] width 61 height 16
click at [453, 353] on div "Mover para preparo" at bounding box center [448, 349] width 72 height 16
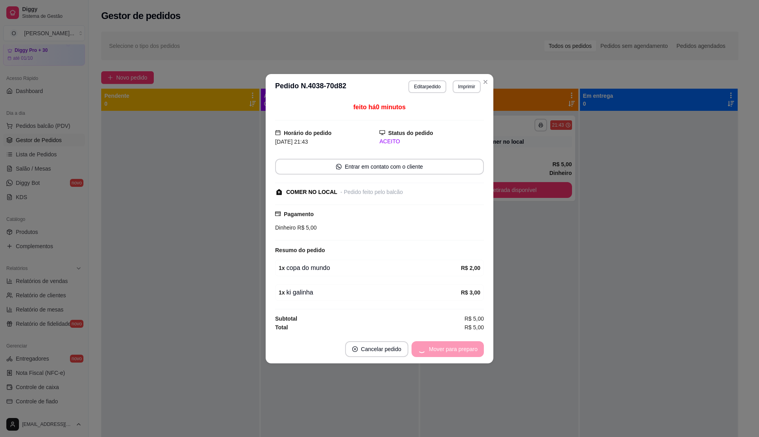
click at [453, 353] on div "Mover para preparo" at bounding box center [448, 349] width 72 height 16
click at [453, 353] on button "Mover para retirada disponível" at bounding box center [440, 348] width 85 height 15
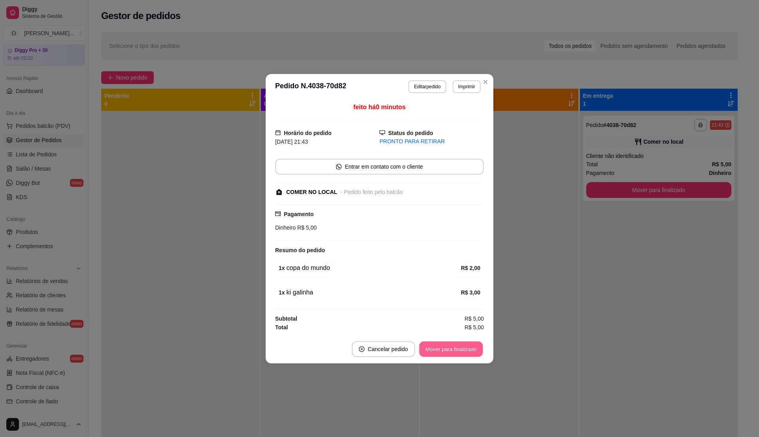
click at [453, 353] on button "Mover para finalizado" at bounding box center [452, 348] width 64 height 15
